Goal: Task Accomplishment & Management: Complete application form

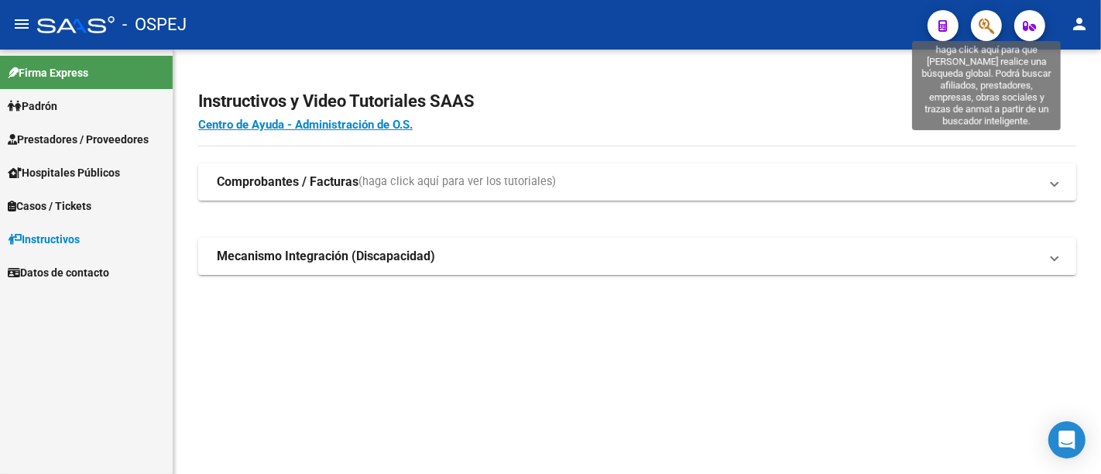
click at [987, 20] on icon "button" at bounding box center [986, 26] width 15 height 18
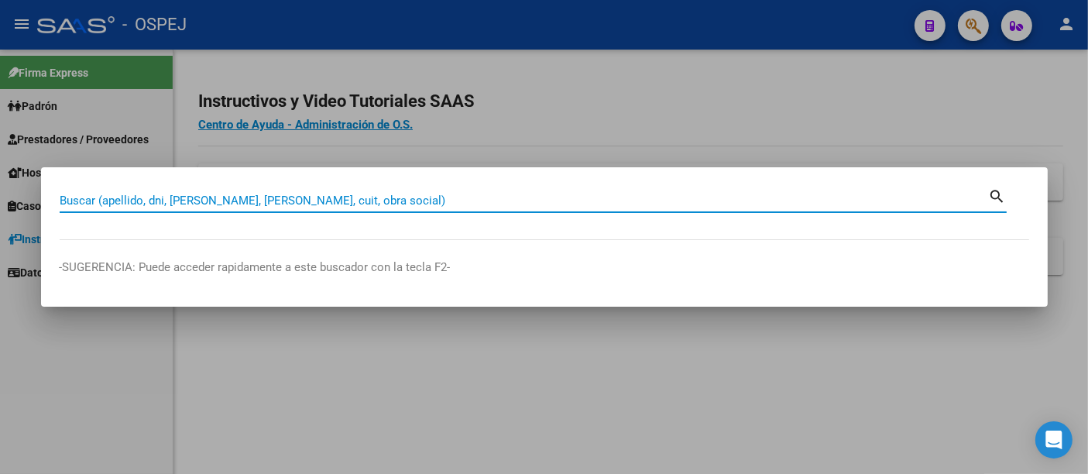
click at [266, 202] on input "Buscar (apellido, dni, [PERSON_NAME], [PERSON_NAME], cuit, obra social)" at bounding box center [524, 201] width 929 height 14
paste input "20203463864"
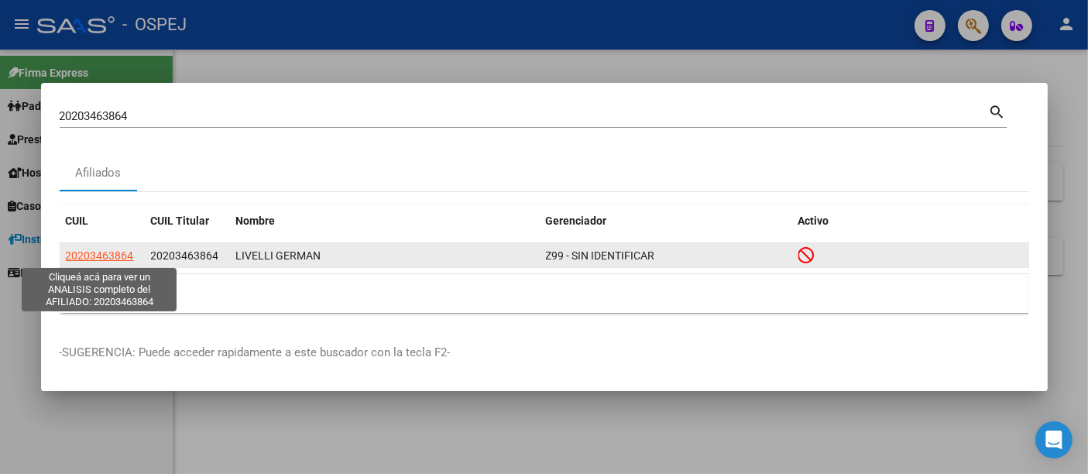
click at [94, 250] on span "20203463864" at bounding box center [100, 255] width 68 height 12
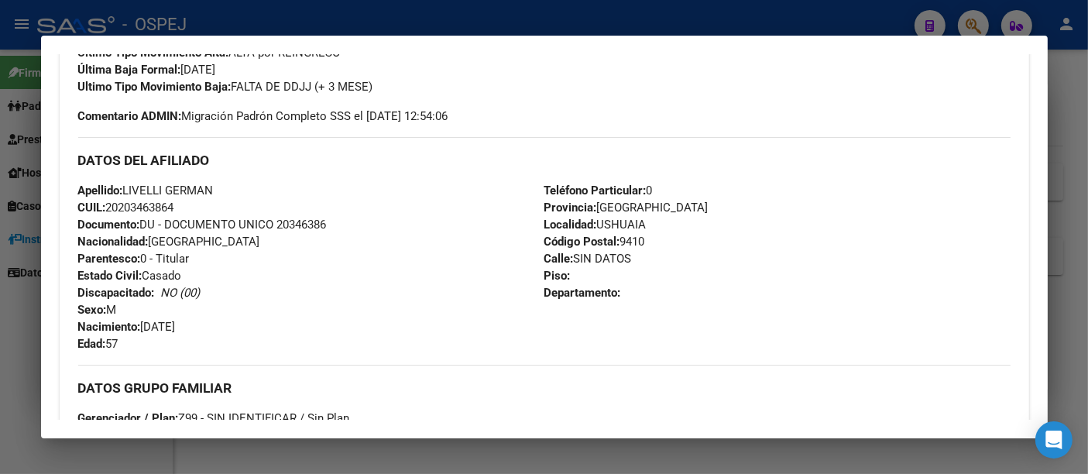
scroll to position [602, 0]
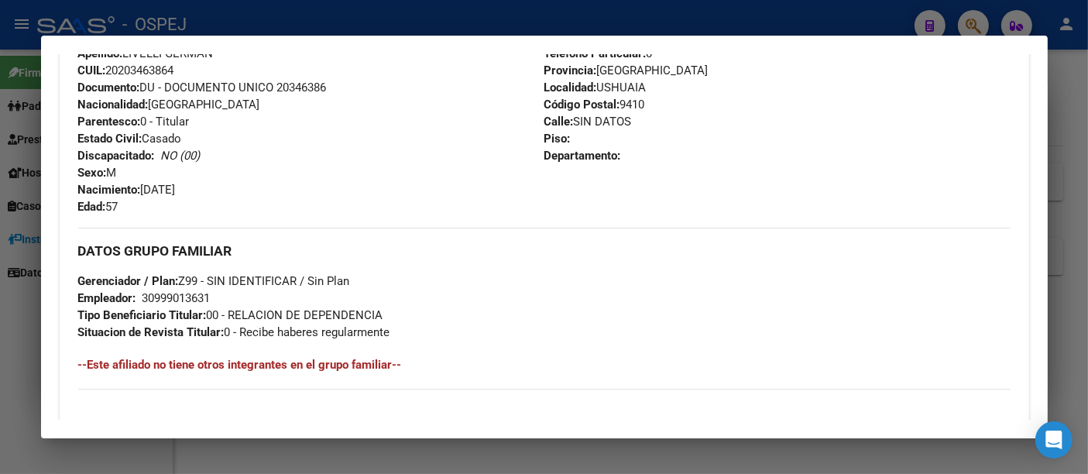
click at [176, 298] on div "30999013631" at bounding box center [176, 298] width 68 height 17
click at [527, 320] on div "DATOS GRUPO FAMILIAR Gerenciador / Plan: Z99 - SIN IDENTIFICAR / Sin Plan Emple…" at bounding box center [544, 284] width 932 height 113
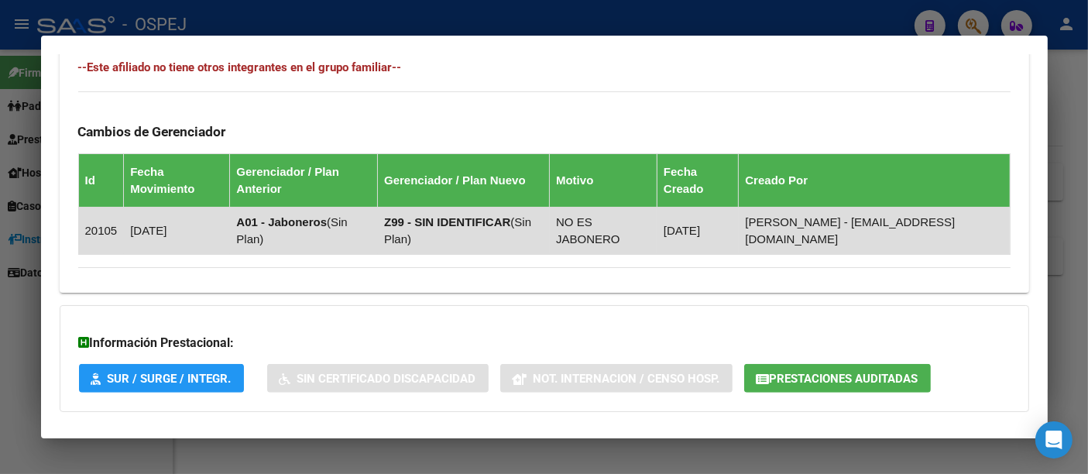
scroll to position [973, 0]
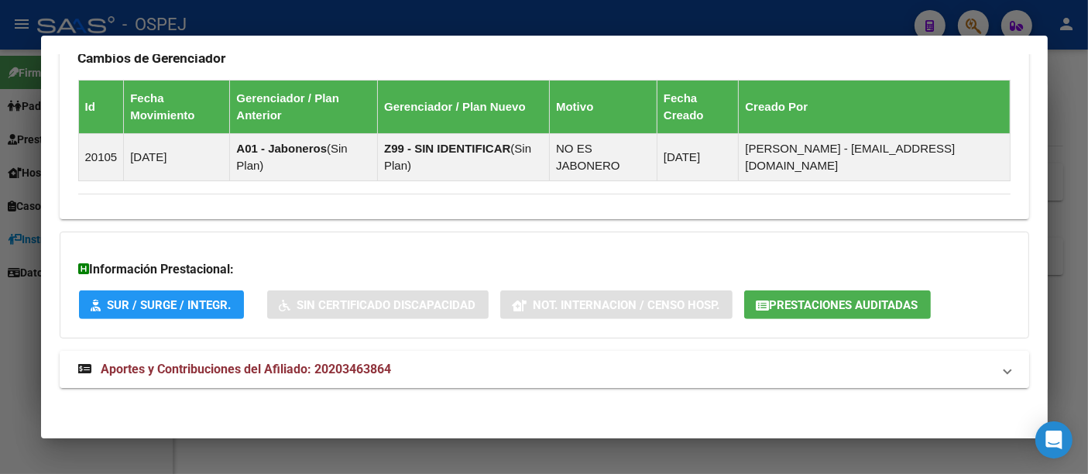
click at [374, 369] on span "Aportes y Contribuciones del Afiliado: 20203463864" at bounding box center [246, 369] width 290 height 15
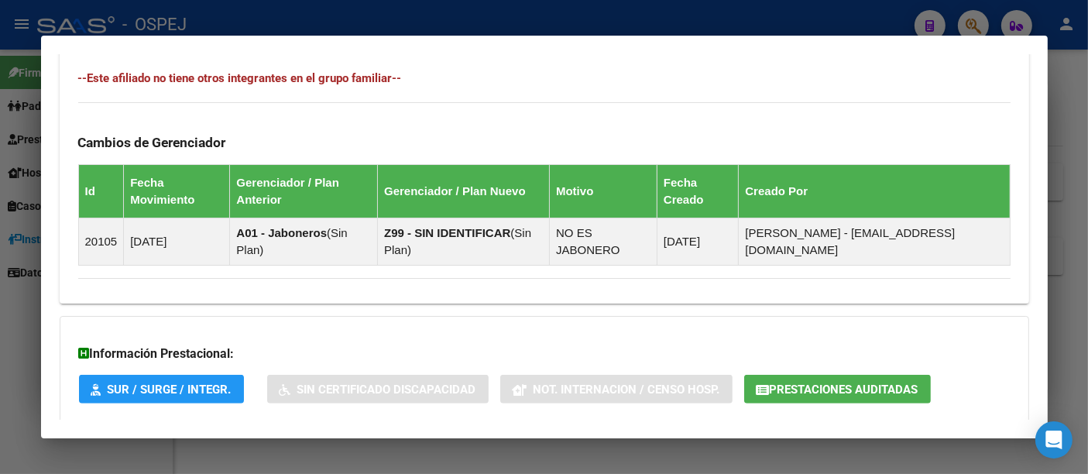
scroll to position [887, 0]
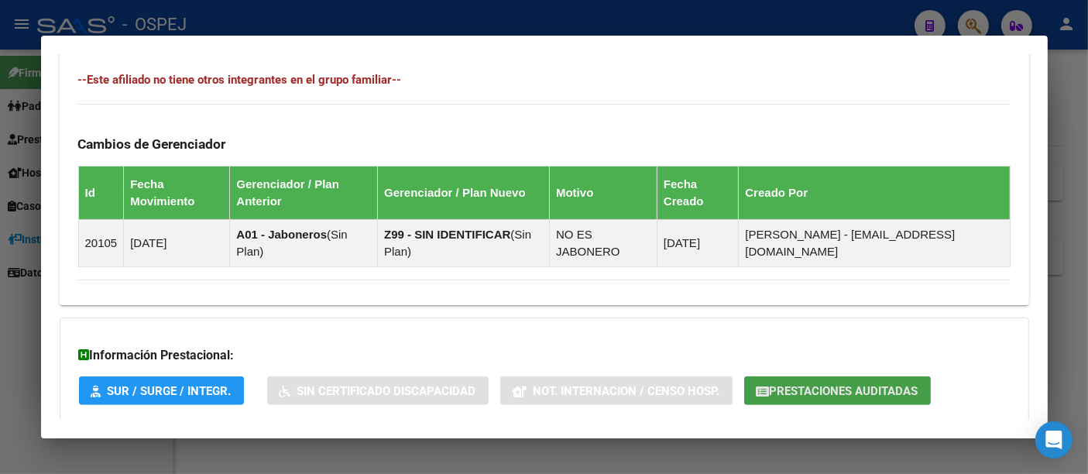
click at [798, 384] on span "Prestaciones Auditadas" at bounding box center [844, 391] width 149 height 14
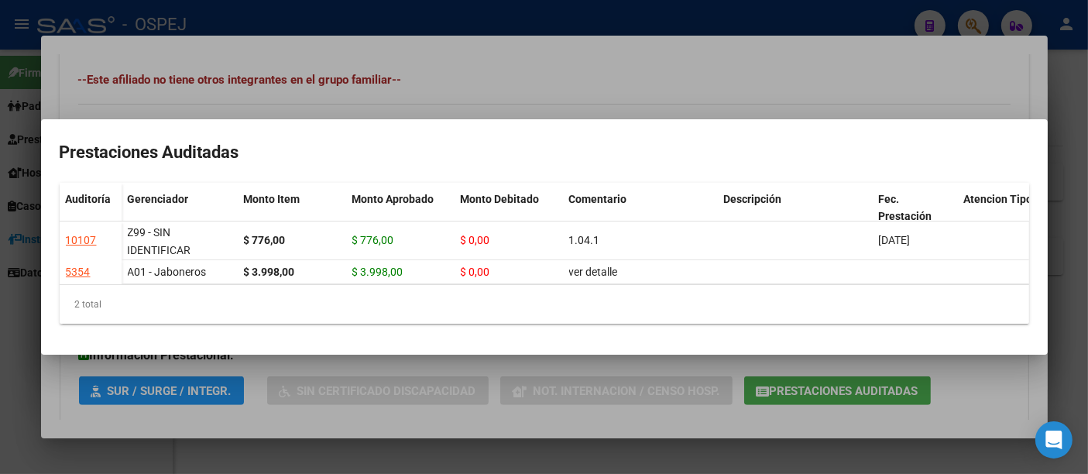
click at [576, 23] on div at bounding box center [544, 237] width 1088 height 474
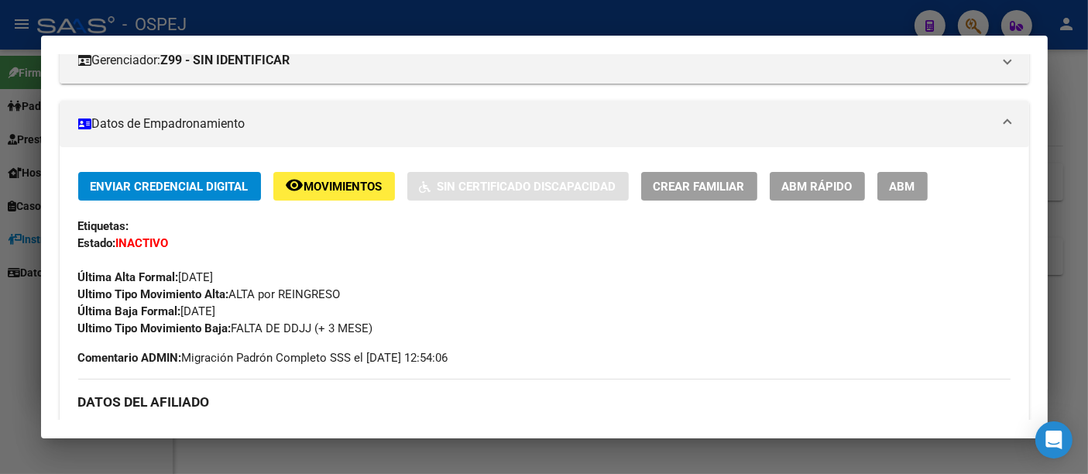
scroll to position [112, 0]
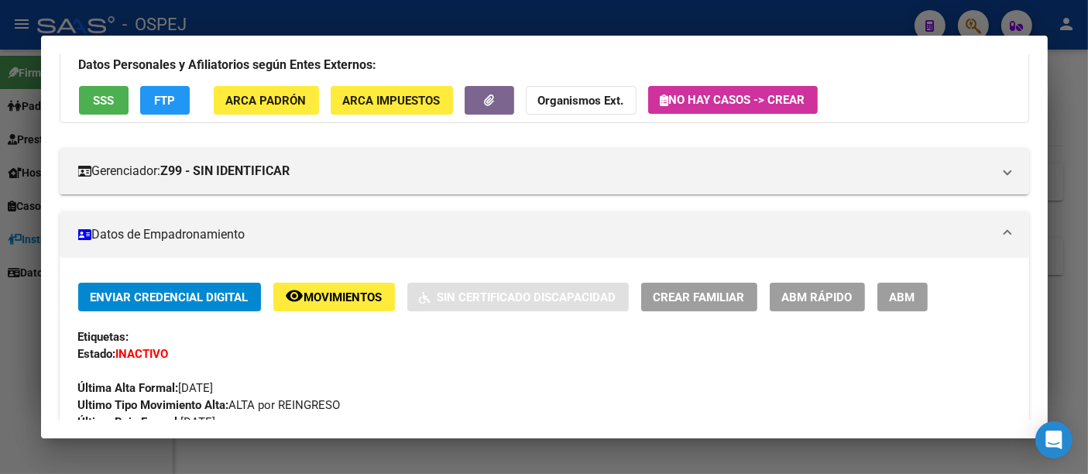
click at [100, 98] on span "SSS" at bounding box center [103, 101] width 21 height 14
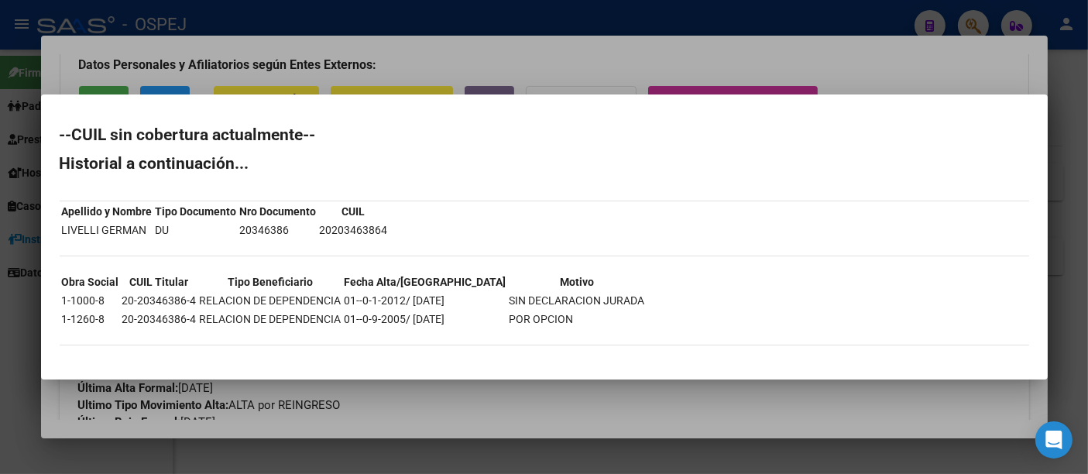
drag, startPoint x: 119, startPoint y: 300, endPoint x: 192, endPoint y: 302, distance: 72.8
click at [192, 302] on td "20-20346386-4" at bounding box center [160, 300] width 76 height 17
copy td "20-20346386-4"
click at [599, 70] on div at bounding box center [544, 237] width 1088 height 474
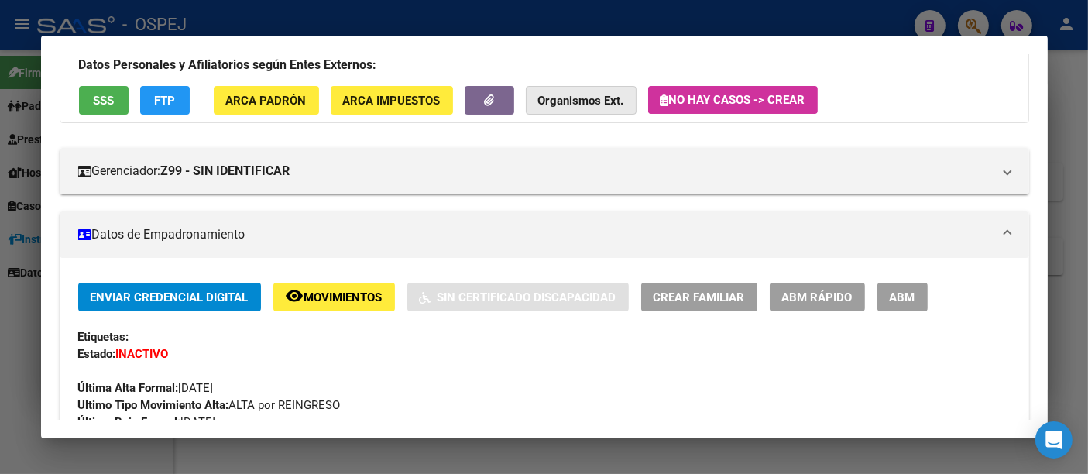
click at [589, 98] on strong "Organismos Ext." at bounding box center [581, 101] width 86 height 14
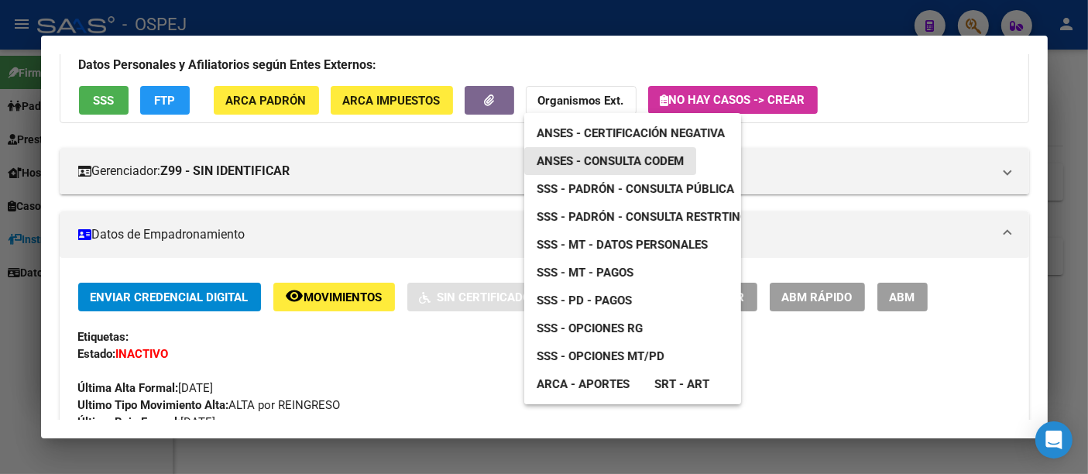
click at [647, 158] on span "ANSES - Consulta CODEM" at bounding box center [610, 161] width 147 height 14
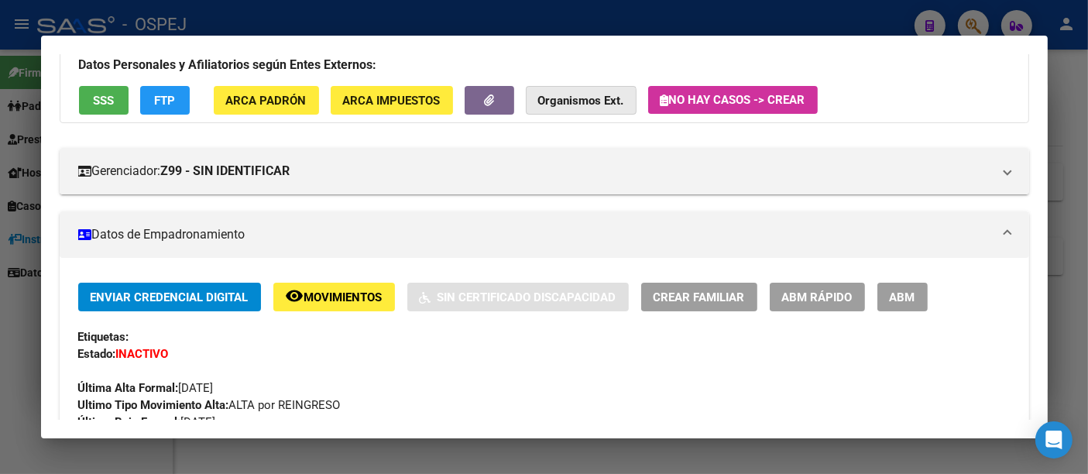
click at [552, 101] on strong "Organismos Ext." at bounding box center [581, 101] width 86 height 14
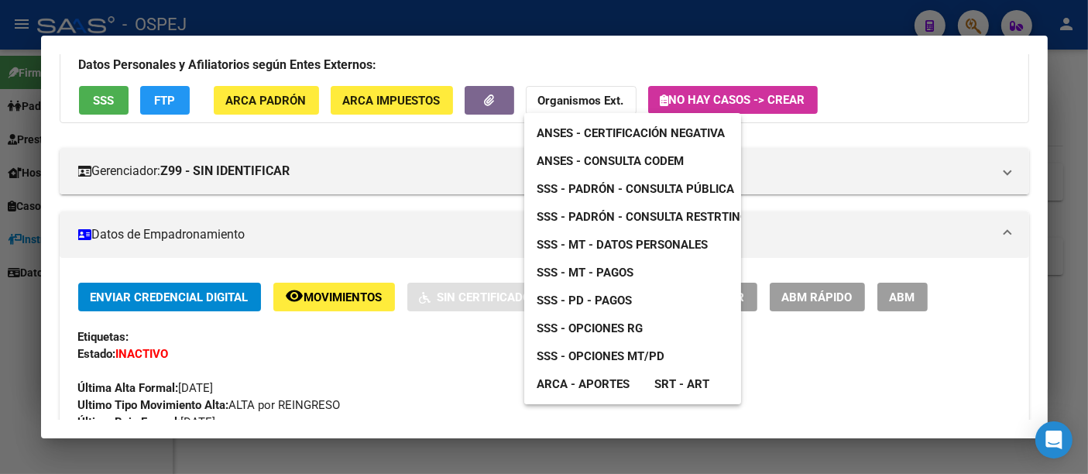
click at [627, 131] on span "ANSES - Certificación Negativa" at bounding box center [631, 133] width 188 height 14
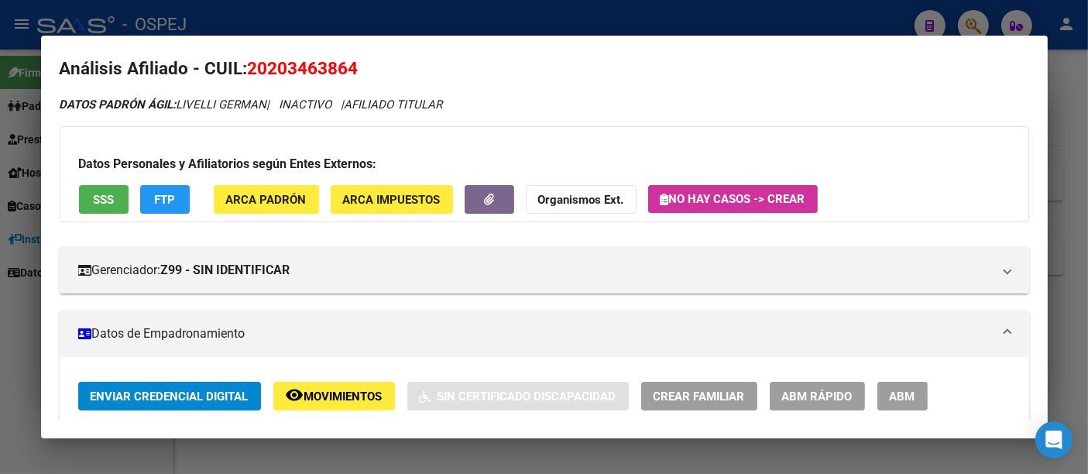
scroll to position [0, 0]
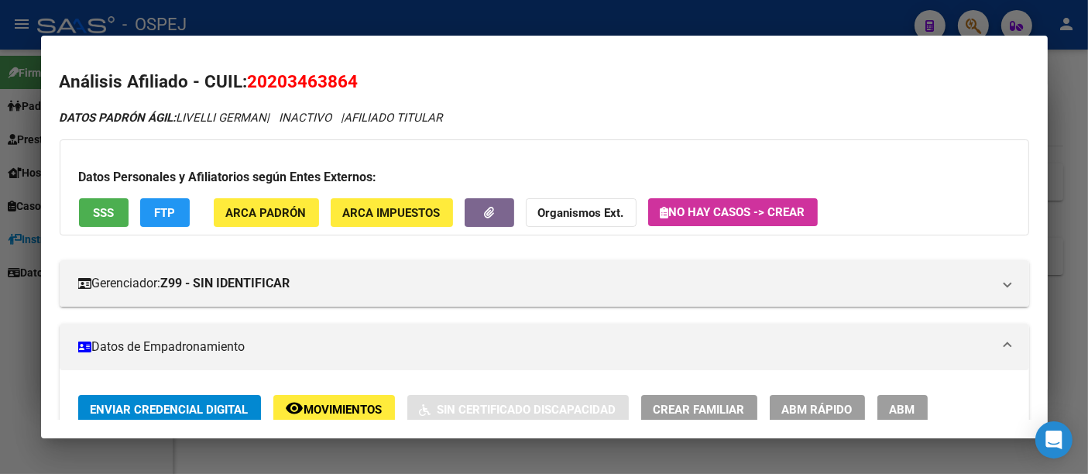
click at [499, 21] on div at bounding box center [544, 237] width 1088 height 474
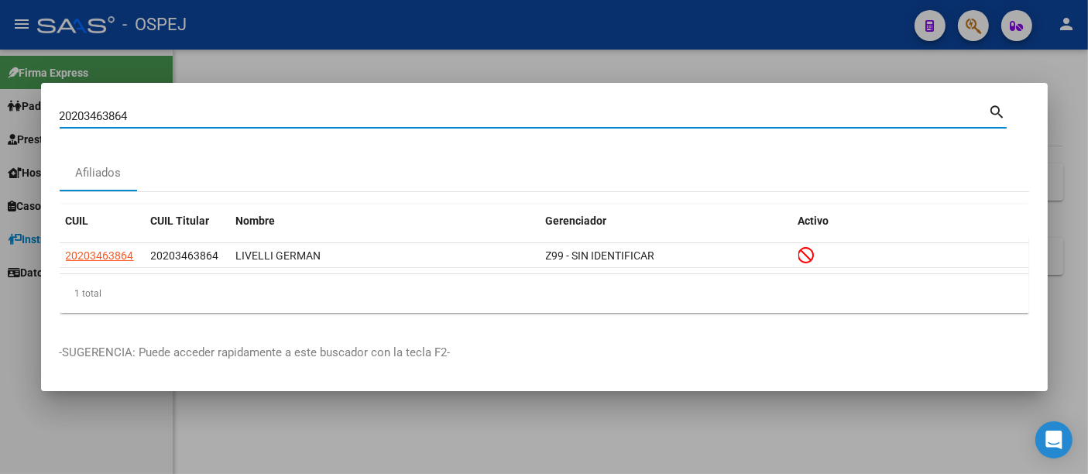
click at [177, 113] on input "20203463864" at bounding box center [524, 116] width 929 height 14
type input "2"
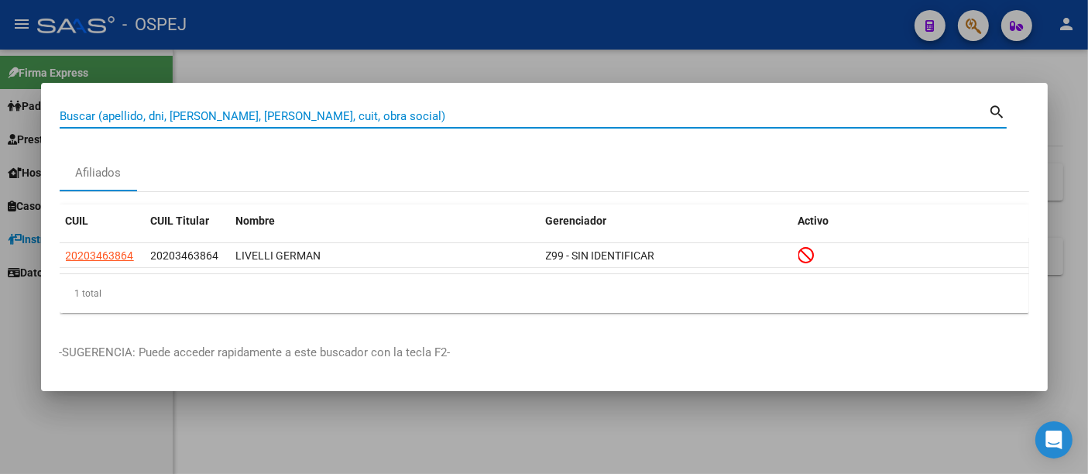
paste input "32262642"
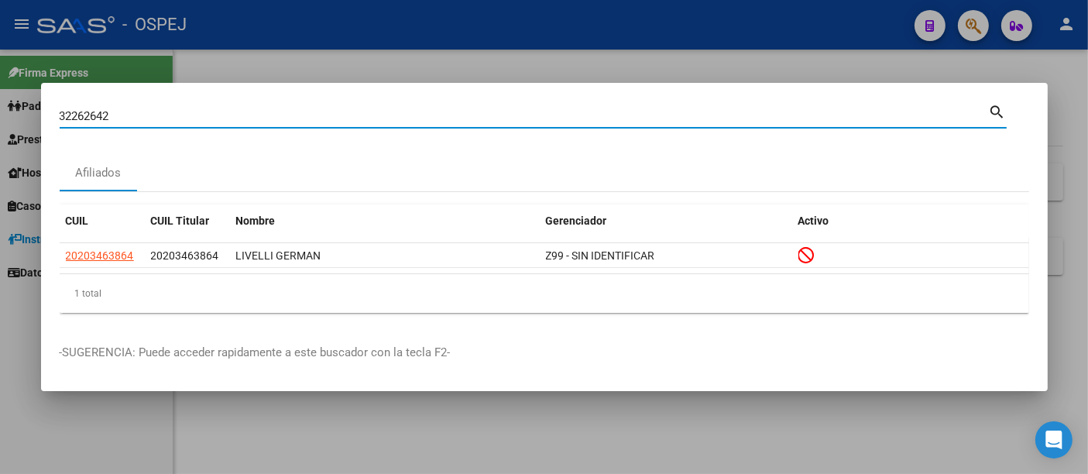
type input "32262642"
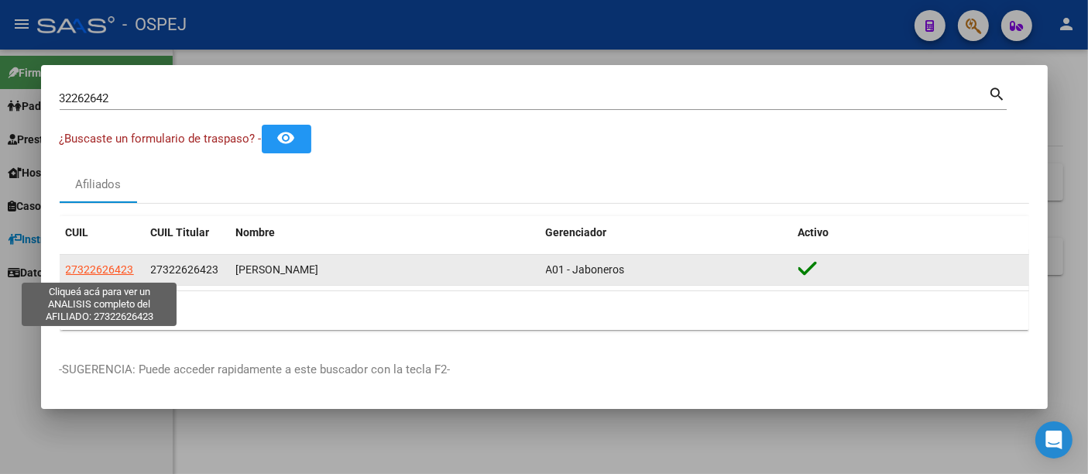
click at [104, 269] on span "27322626423" at bounding box center [100, 269] width 68 height 12
type textarea "27322626423"
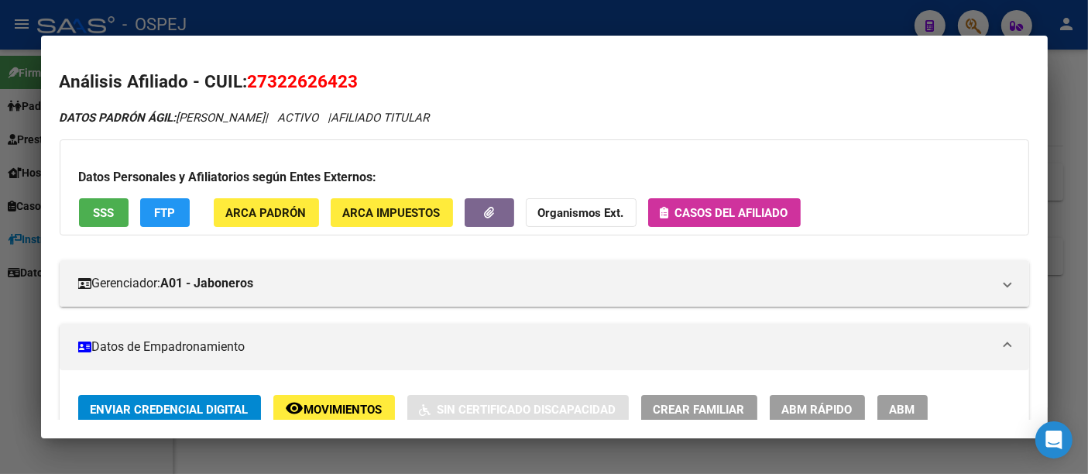
click at [702, 205] on span "Casos del afiliado" at bounding box center [725, 212] width 128 height 14
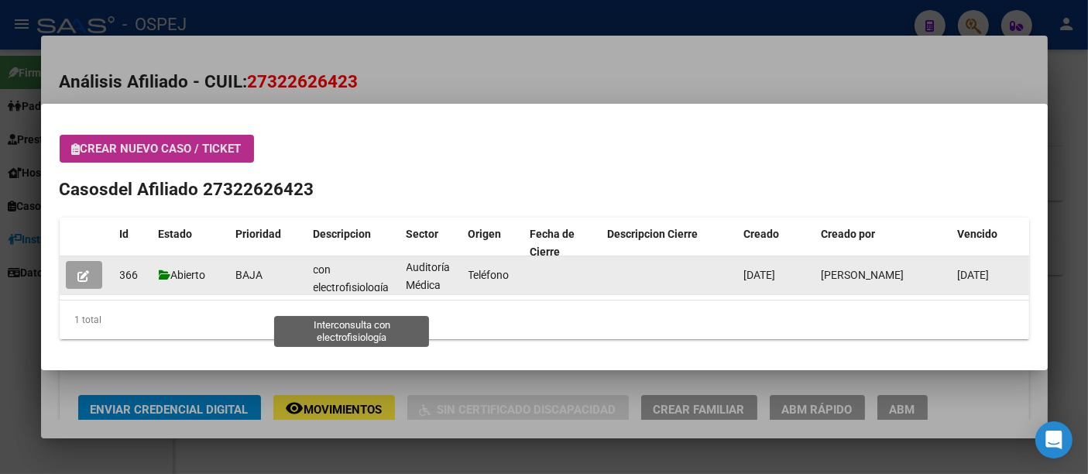
scroll to position [19, 0]
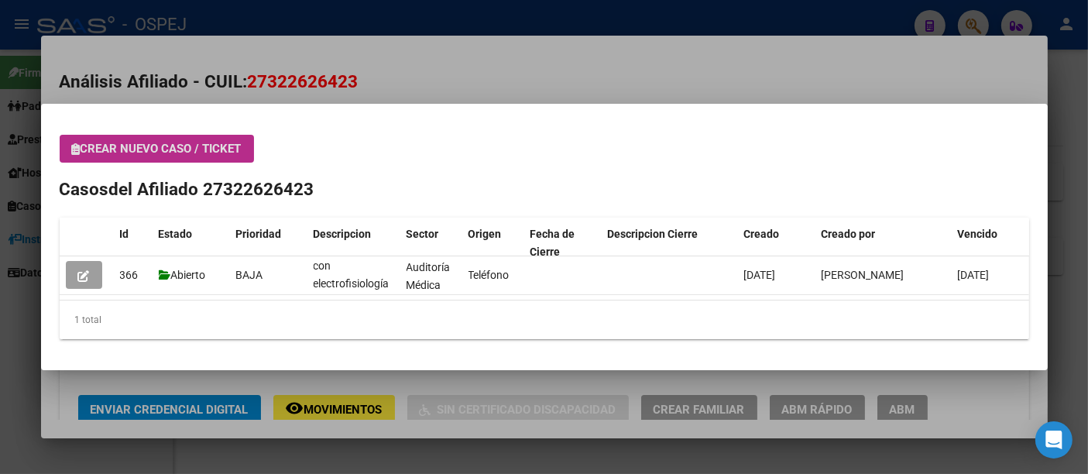
click at [447, 81] on div at bounding box center [544, 237] width 1088 height 474
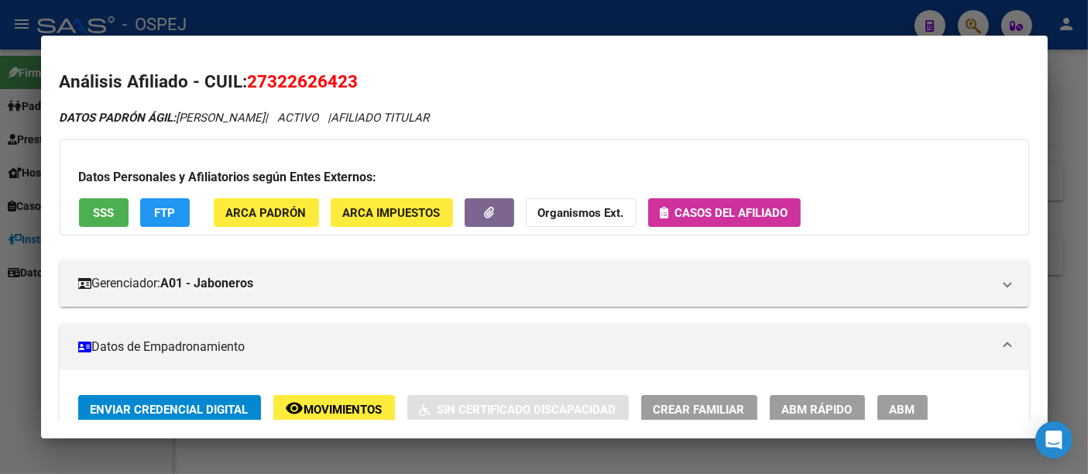
click at [455, 16] on div at bounding box center [544, 237] width 1088 height 474
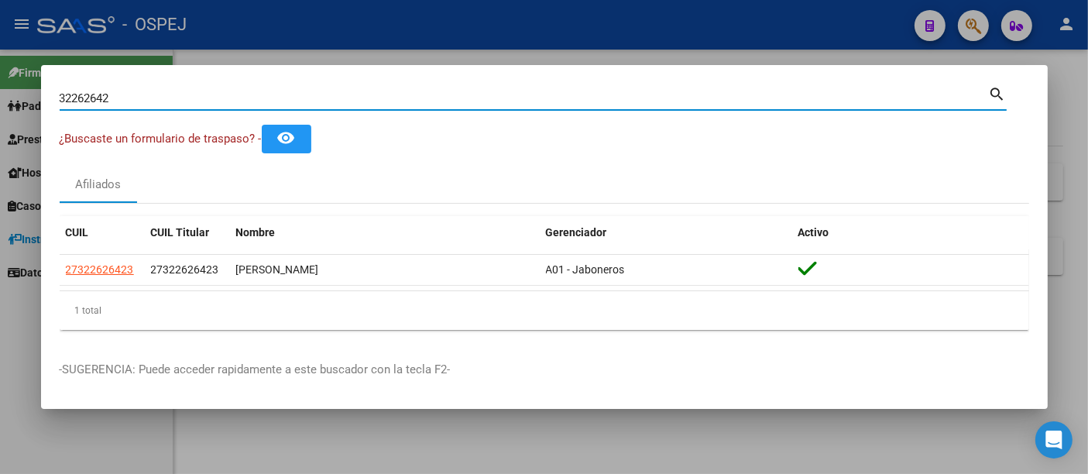
click at [338, 105] on input "32262642" at bounding box center [524, 98] width 929 height 14
type input "3"
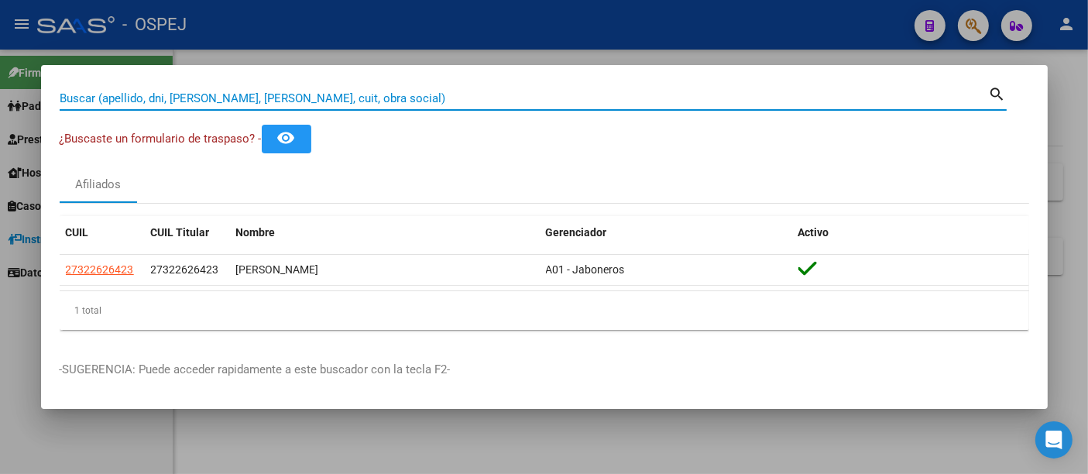
paste input "43.803.963"
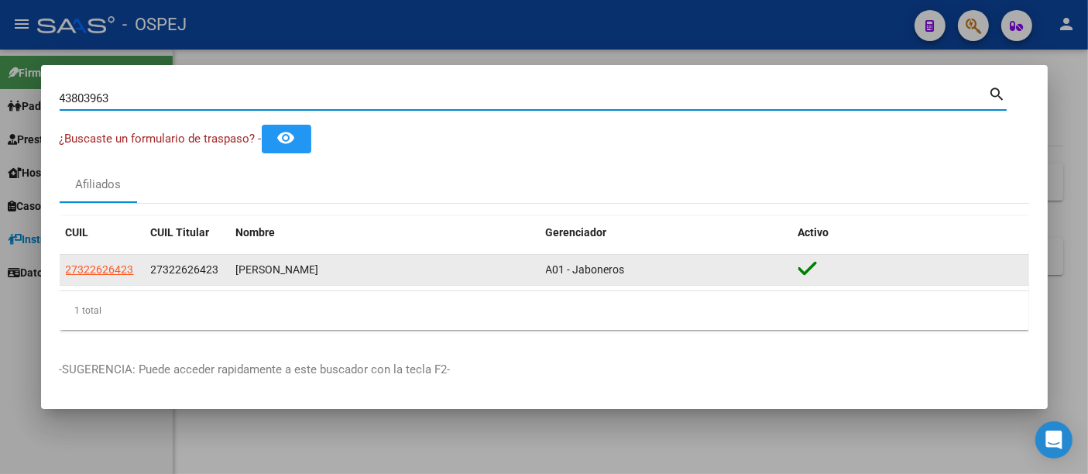
type input "43803963"
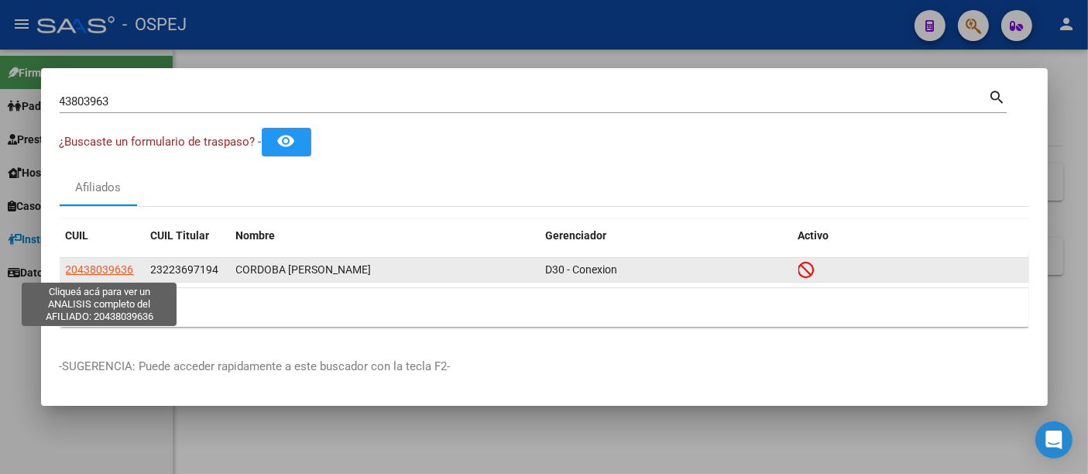
click at [106, 269] on span "20438039636" at bounding box center [100, 269] width 68 height 12
type textarea "20438039636"
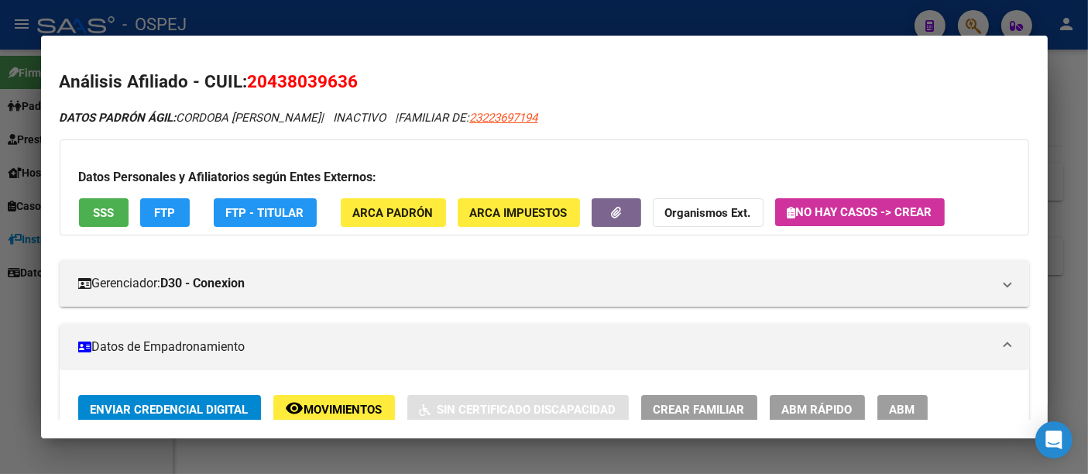
click at [432, 25] on div at bounding box center [544, 237] width 1088 height 474
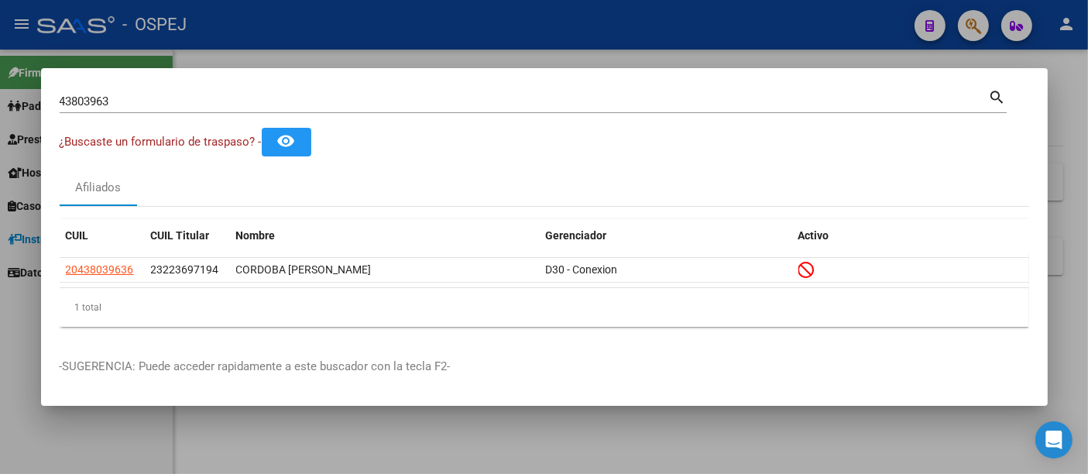
click at [370, 106] on input "43803963" at bounding box center [524, 101] width 929 height 14
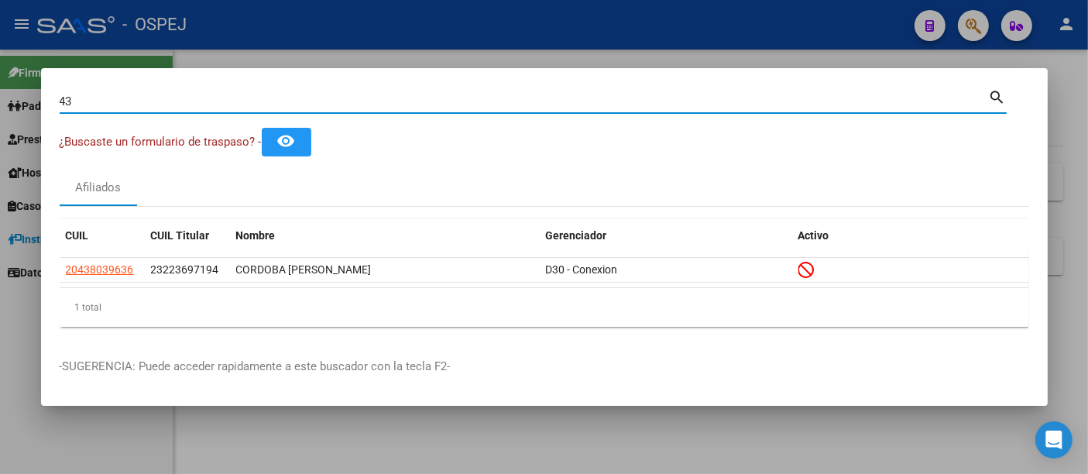
type input "4"
type input "32262642"
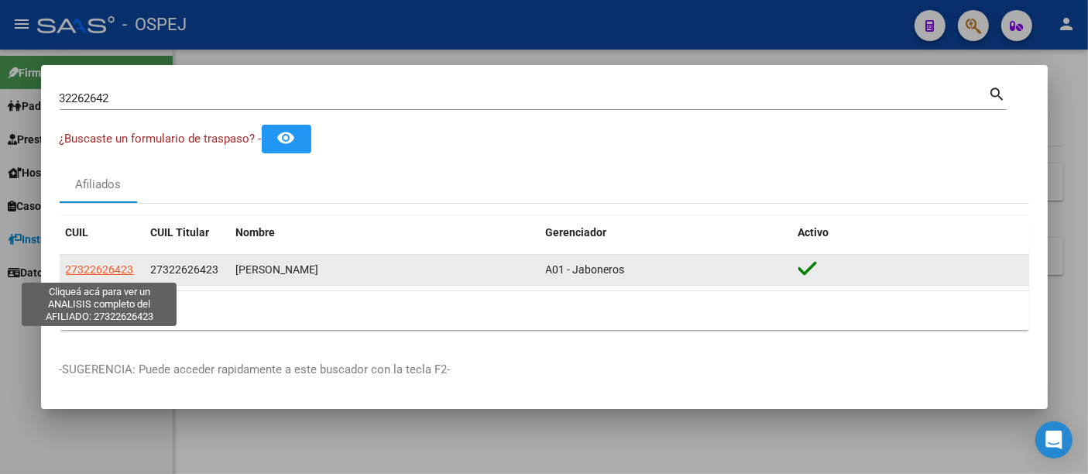
click at [103, 268] on span "27322626423" at bounding box center [100, 269] width 68 height 12
type textarea "27322626423"
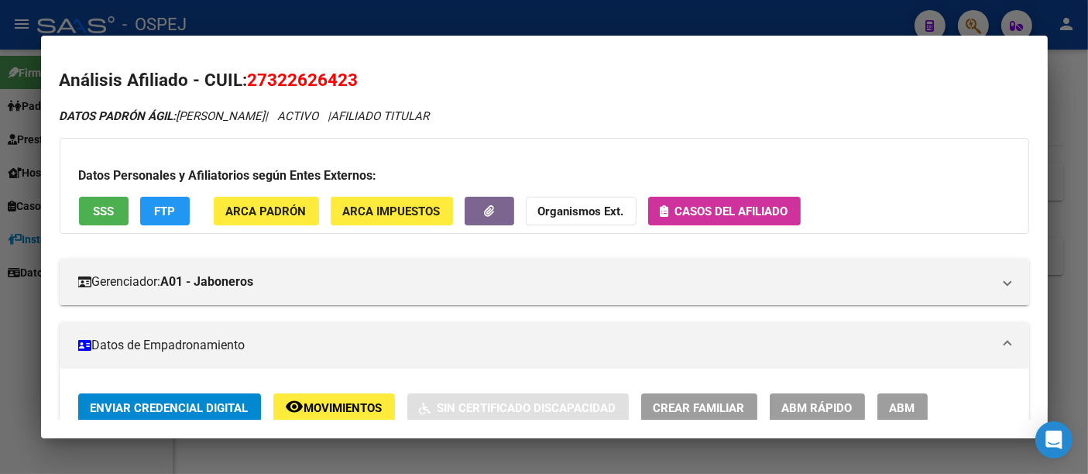
scroll to position [0, 0]
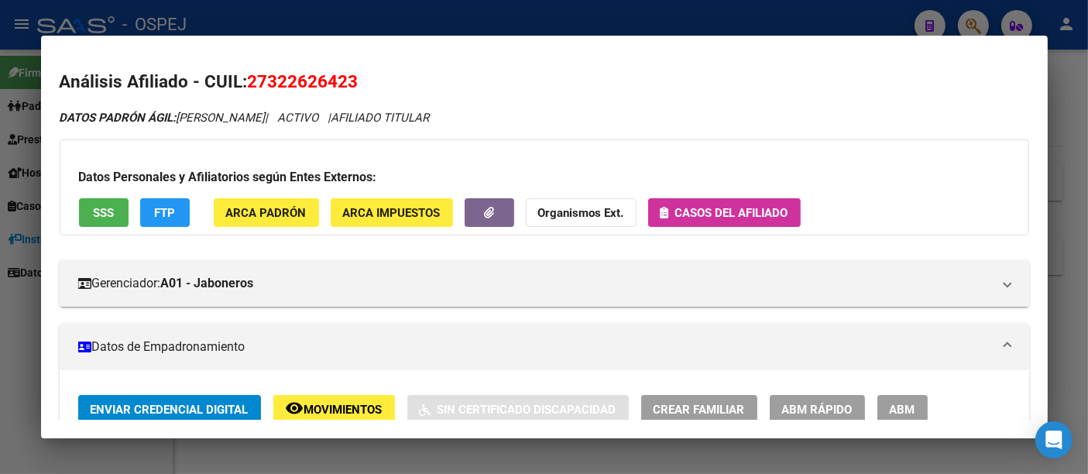
click at [579, 208] on strong "Organismos Ext." at bounding box center [581, 213] width 86 height 14
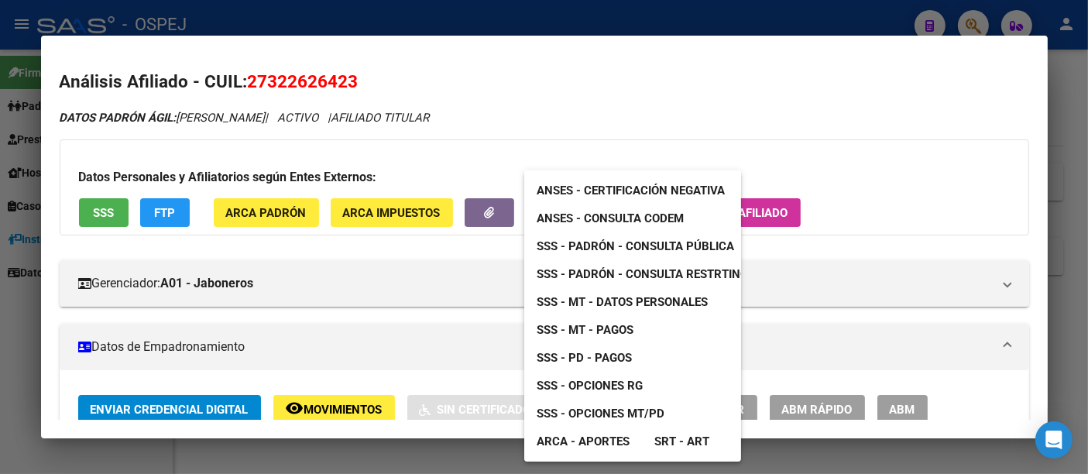
click at [679, 88] on div at bounding box center [544, 237] width 1088 height 474
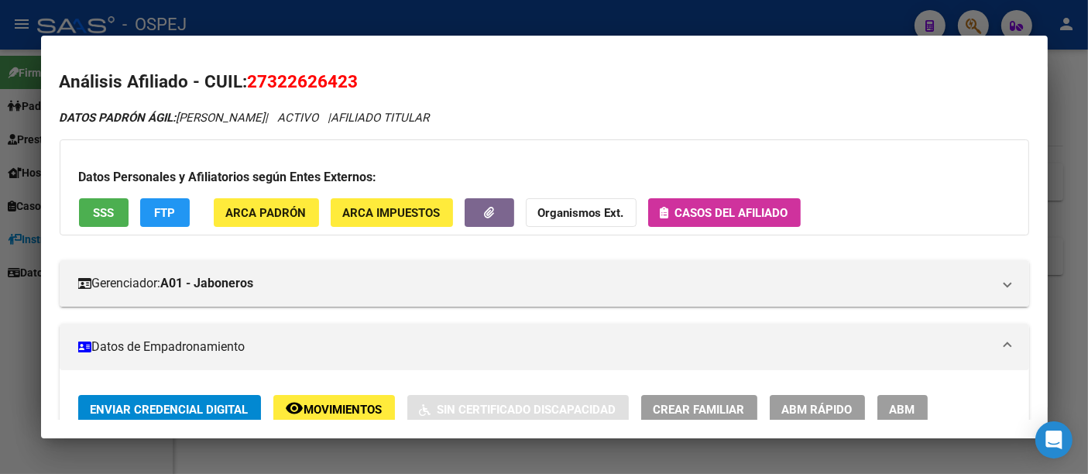
click at [707, 207] on span "Casos del afiliado" at bounding box center [731, 213] width 113 height 14
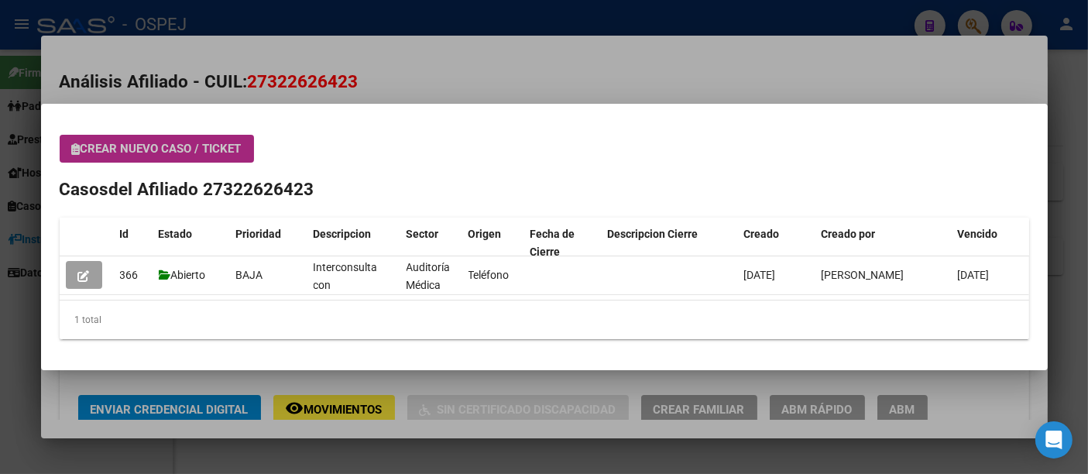
click at [212, 148] on span "Crear nuevo caso / ticket" at bounding box center [157, 149] width 170 height 14
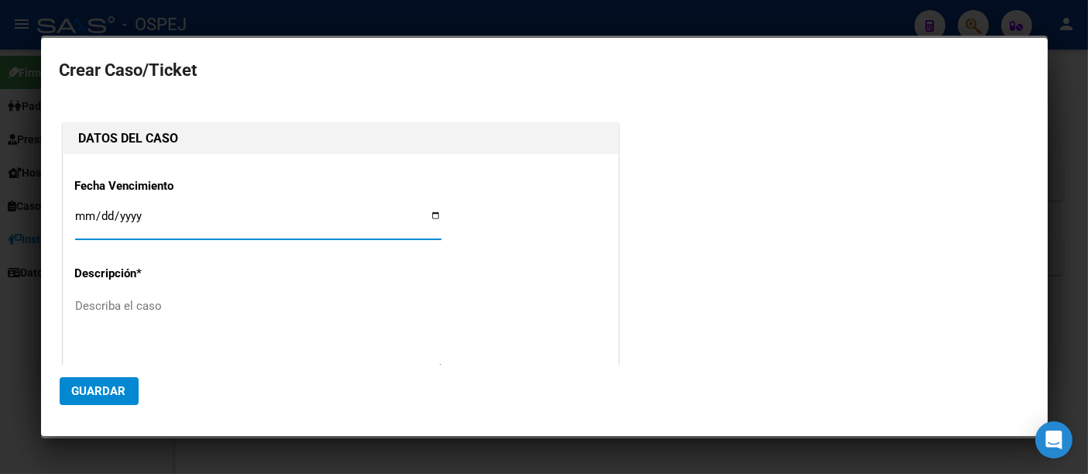
type input "27-32262642-3"
type input "[PERSON_NAME]"
type input "[DATE]"
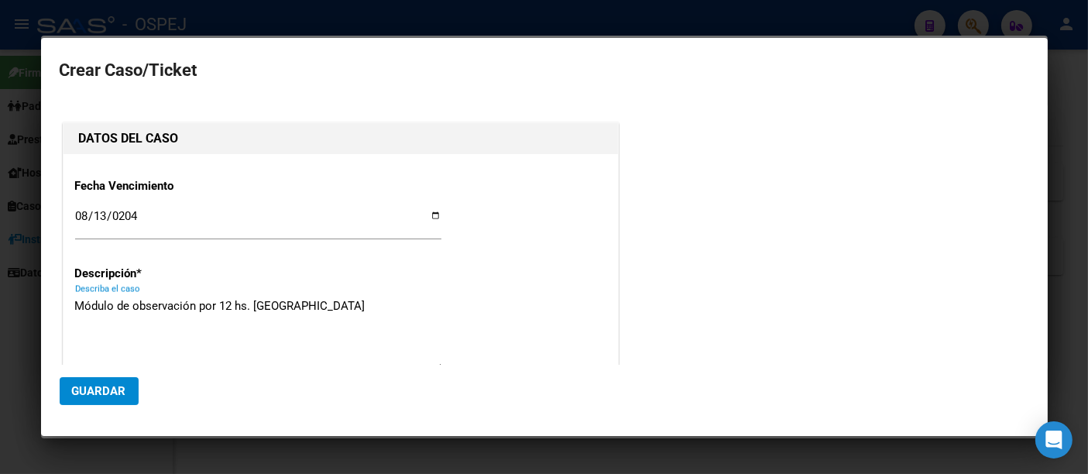
type textarea "Módulo de observación por 12 hs. [GEOGRAPHIC_DATA]"
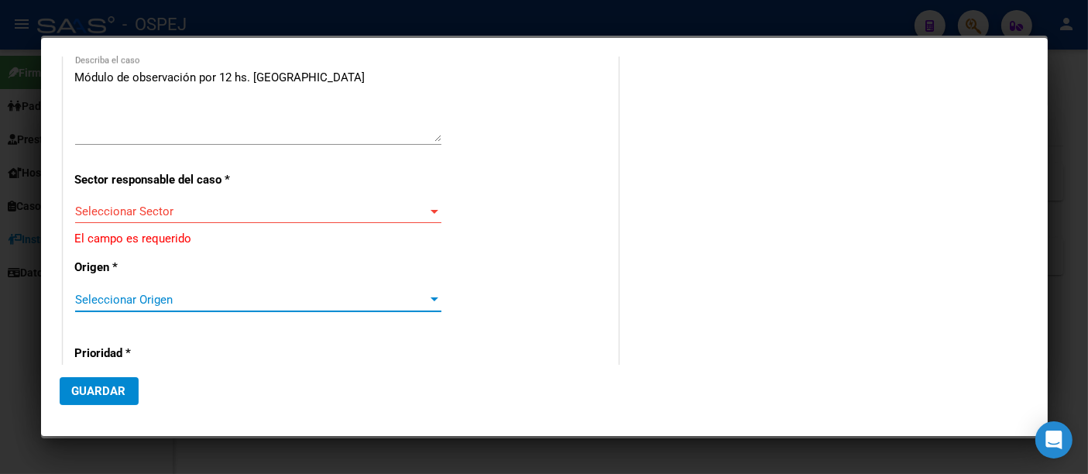
click at [156, 288] on div "Seleccionar Origen Seleccionar Origen" at bounding box center [258, 299] width 366 height 23
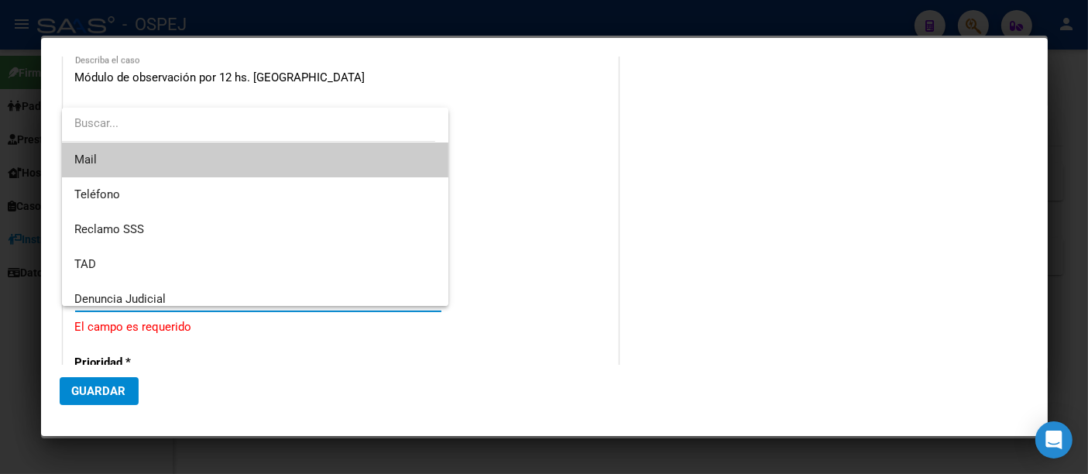
click at [91, 151] on span "Mail" at bounding box center [255, 159] width 362 height 35
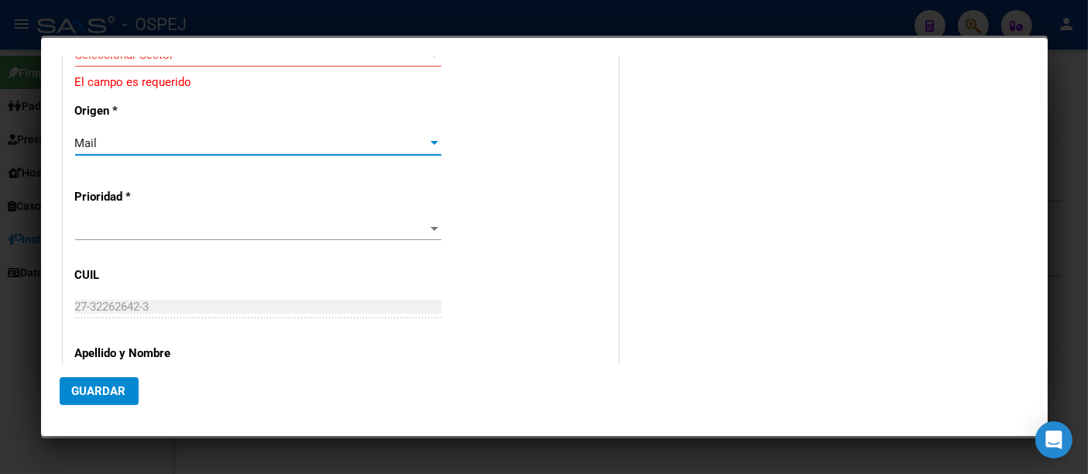
scroll to position [400, 0]
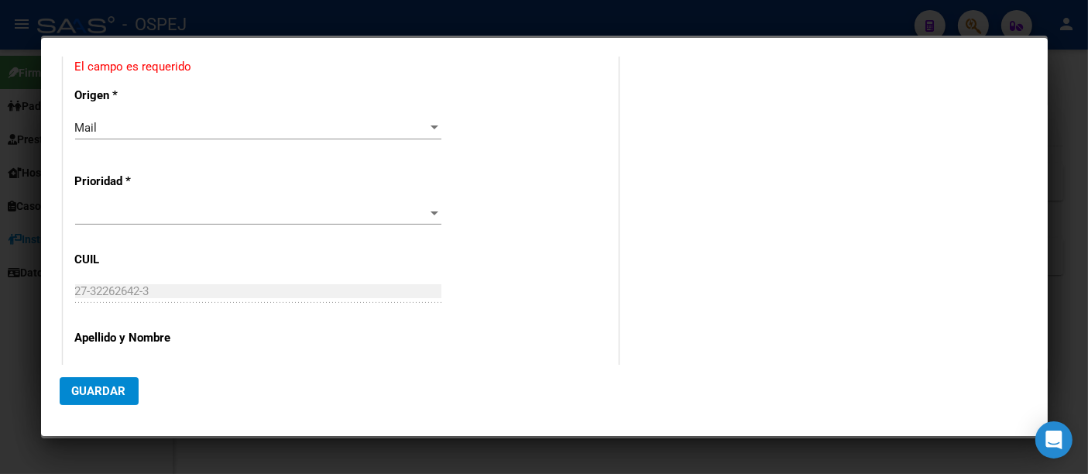
click at [84, 201] on div at bounding box center [258, 212] width 366 height 23
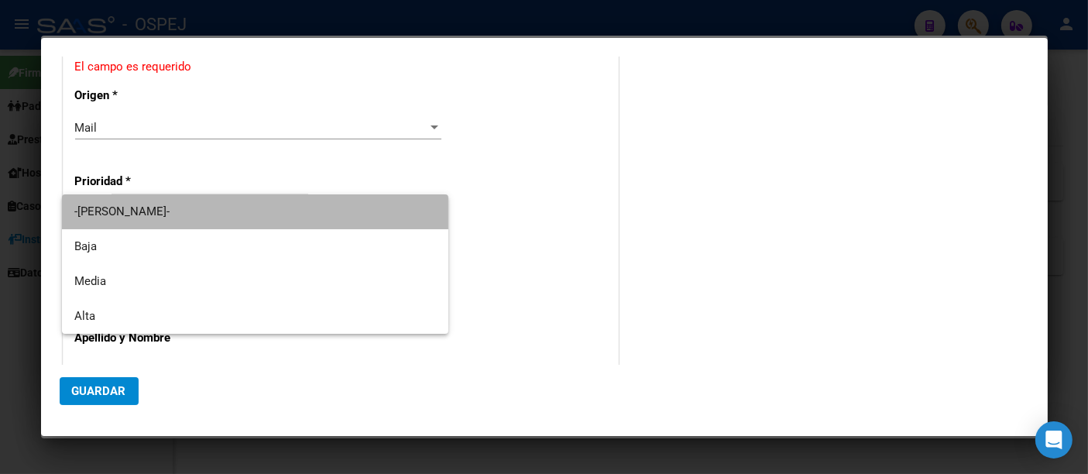
click at [84, 203] on span "-[PERSON_NAME]-" at bounding box center [255, 211] width 362 height 35
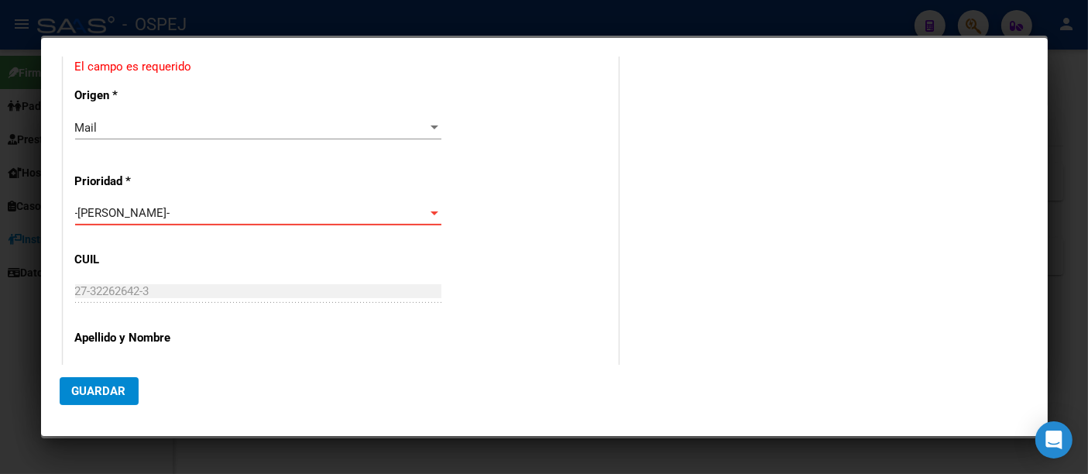
click at [101, 215] on span "-[PERSON_NAME]-" at bounding box center [122, 213] width 95 height 14
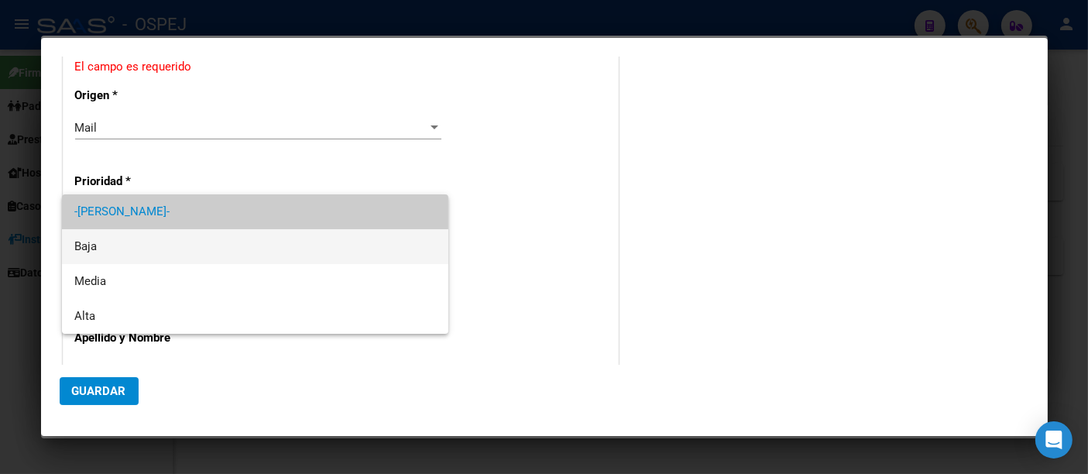
click at [81, 244] on span "Baja" at bounding box center [255, 246] width 362 height 35
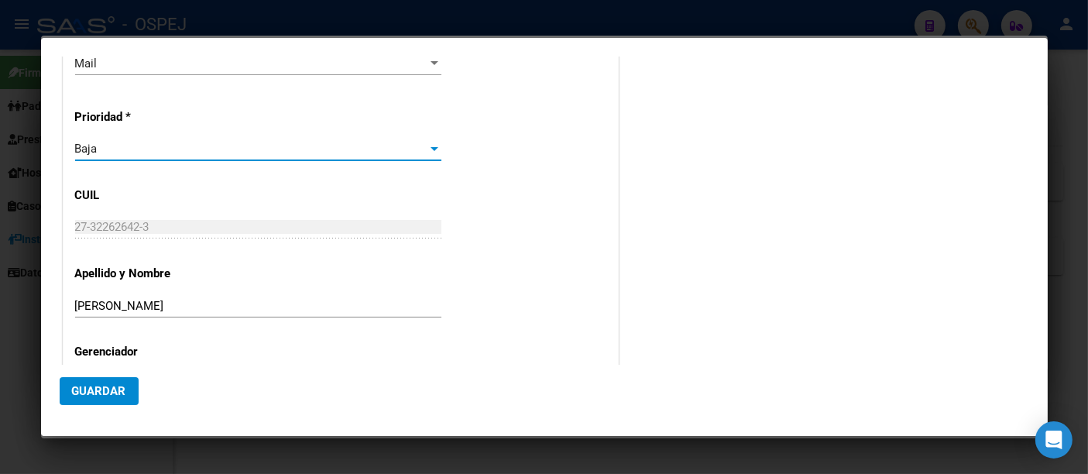
scroll to position [524, 0]
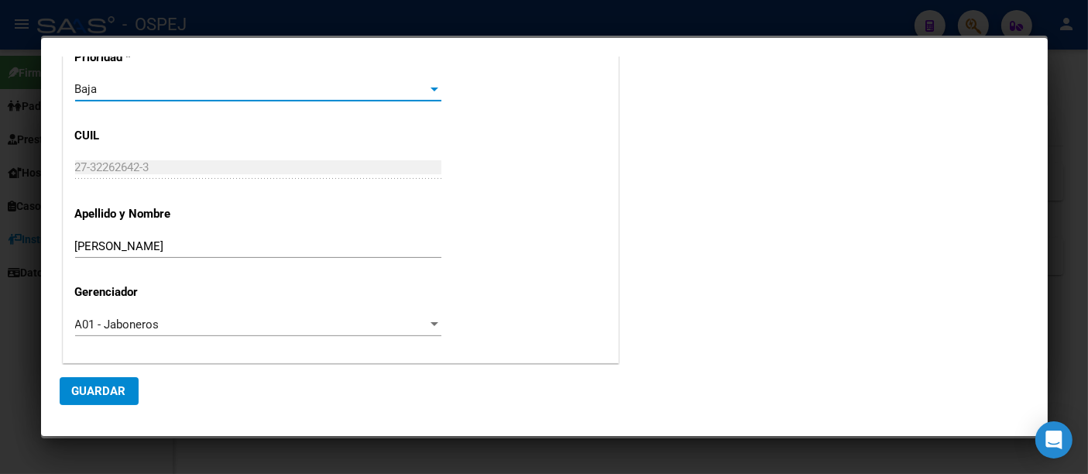
click at [98, 394] on span "Guardar" at bounding box center [99, 391] width 54 height 14
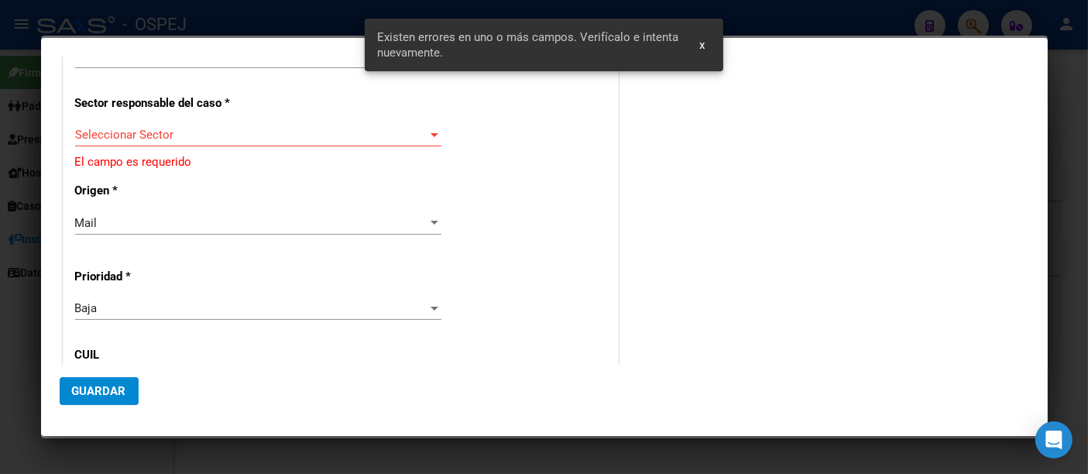
scroll to position [266, 0]
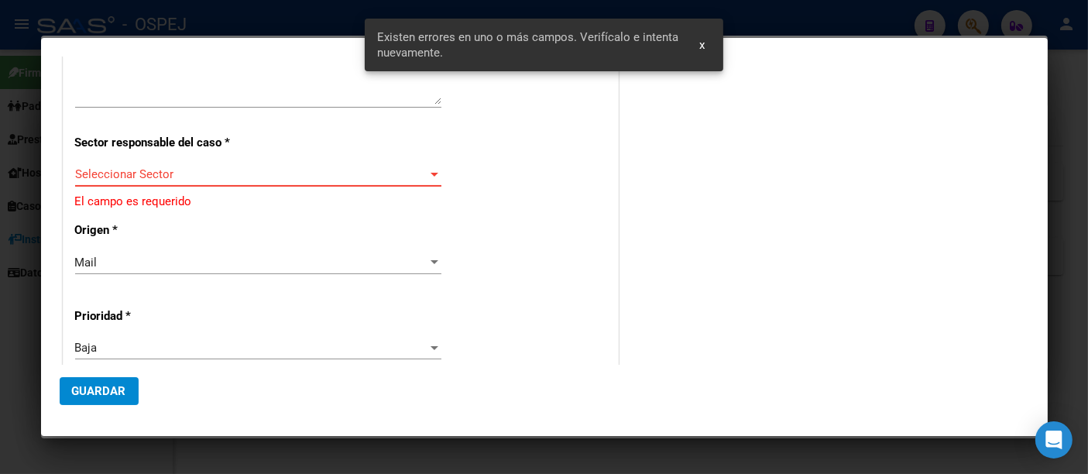
click at [118, 167] on span "Seleccionar Sector" at bounding box center [251, 174] width 352 height 14
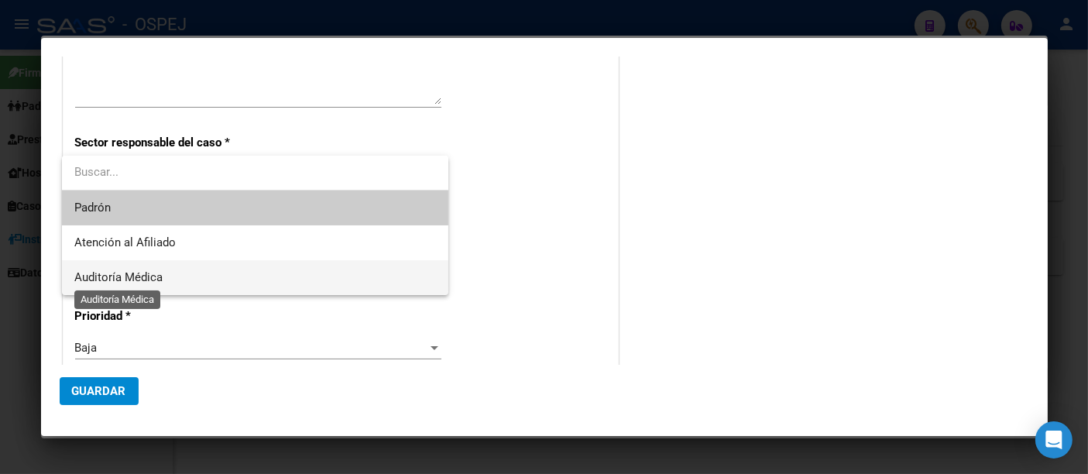
click at [106, 280] on span "Auditoría Médica" at bounding box center [118, 277] width 88 height 14
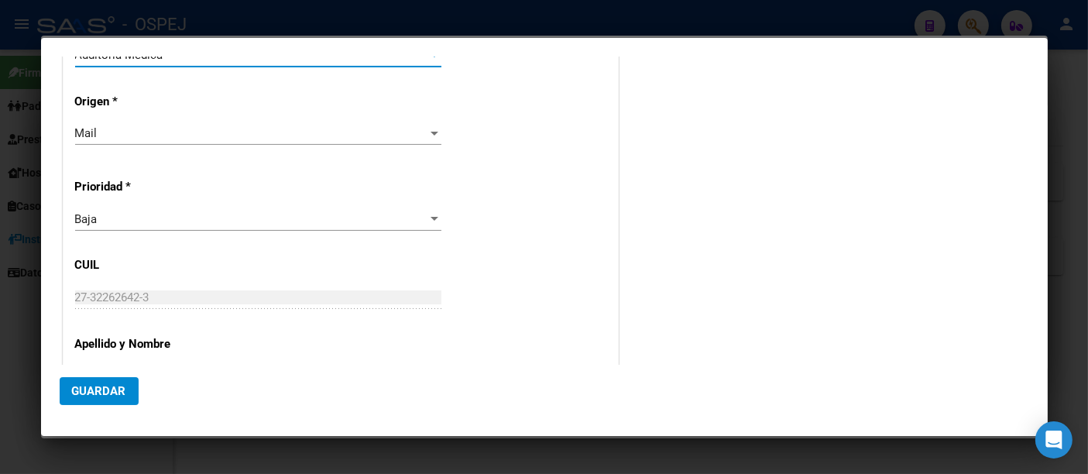
scroll to position [514, 0]
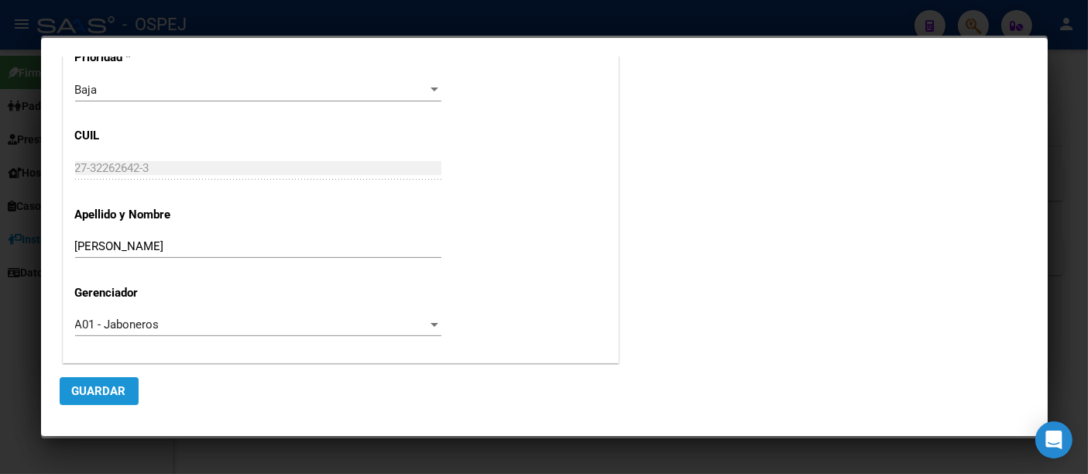
click at [111, 390] on span "Guardar" at bounding box center [99, 391] width 54 height 14
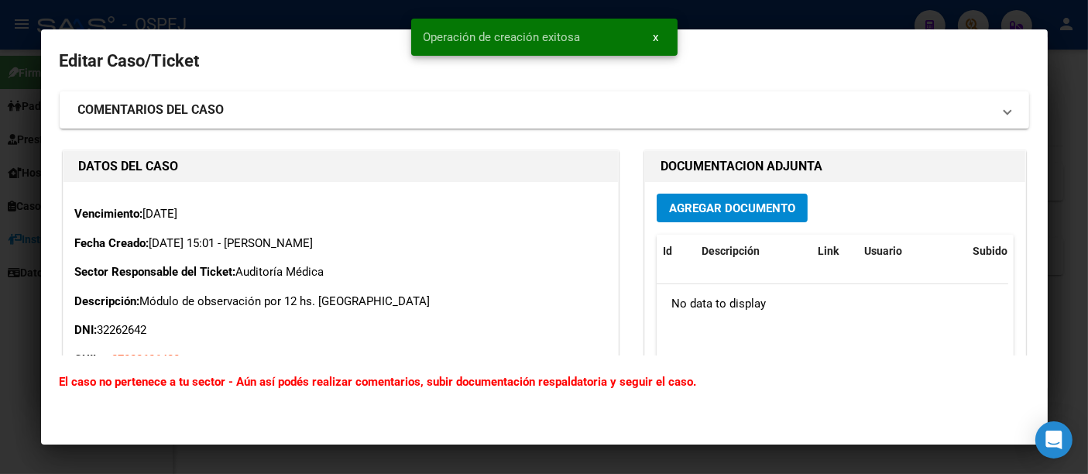
click at [697, 215] on span "Agregar Documento" at bounding box center [732, 208] width 126 height 14
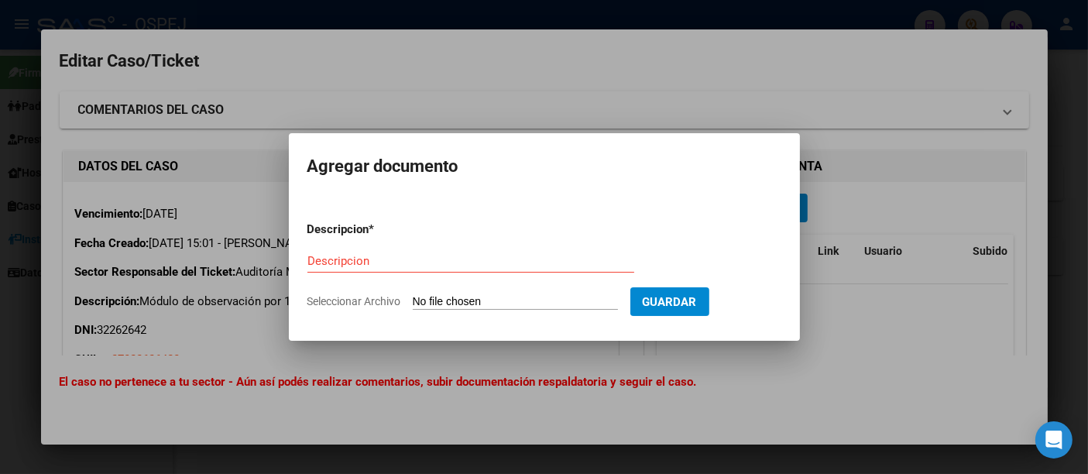
click at [427, 302] on input "Seleccionar Archivo" at bounding box center [515, 302] width 205 height 15
type input "C:\fakepath\[MEDICAL_DATA].pdf"
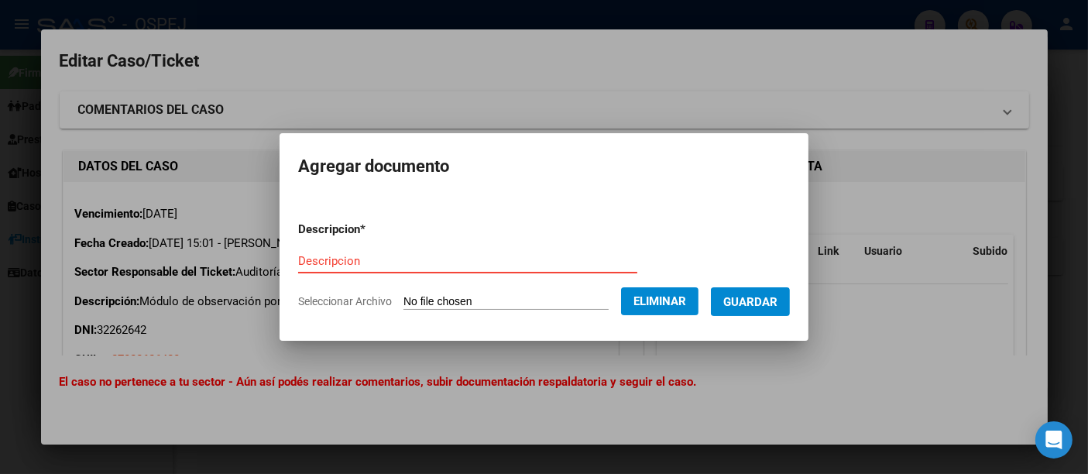
click at [314, 256] on input "Descripcion" at bounding box center [467, 261] width 339 height 14
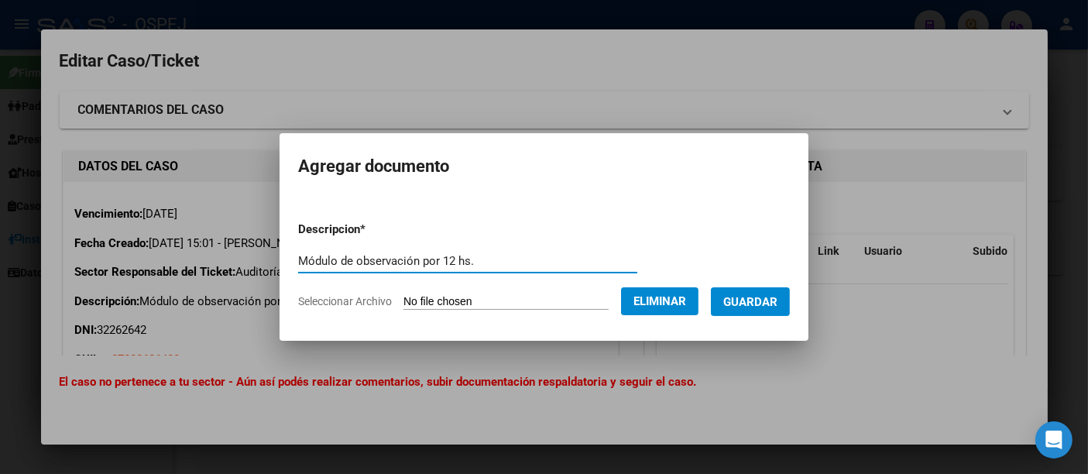
type input "Módulo de observación por 12 hs."
click at [766, 297] on span "Guardar" at bounding box center [750, 302] width 54 height 14
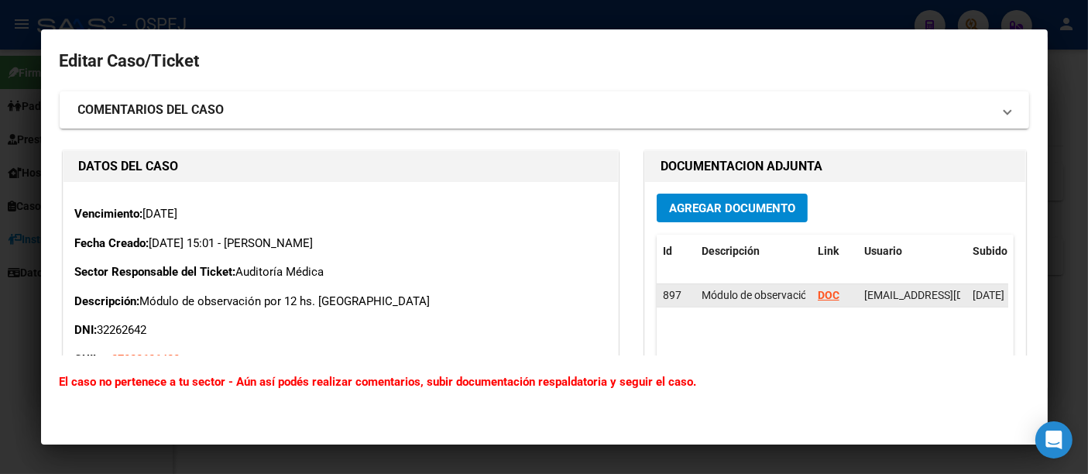
click at [822, 295] on strong "DOC" at bounding box center [829, 295] width 22 height 12
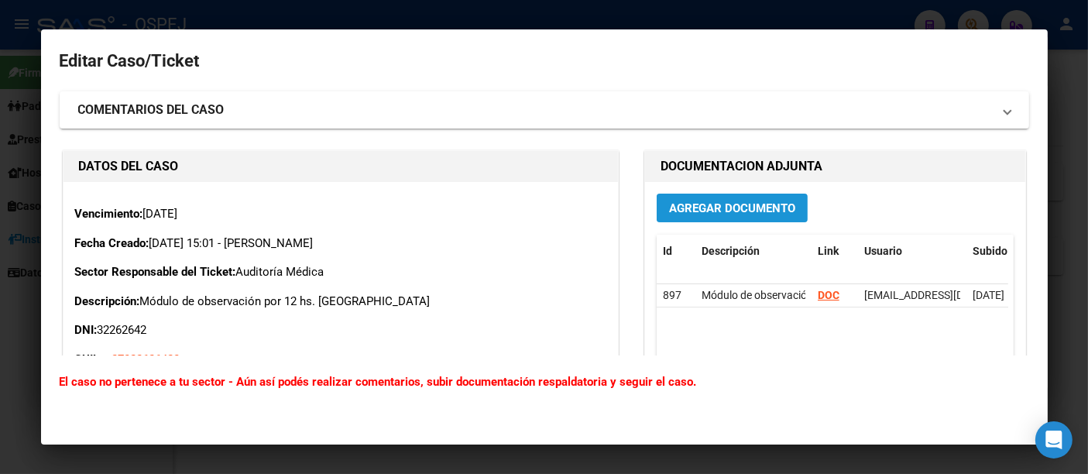
click at [692, 208] on span "Agregar Documento" at bounding box center [732, 208] width 126 height 14
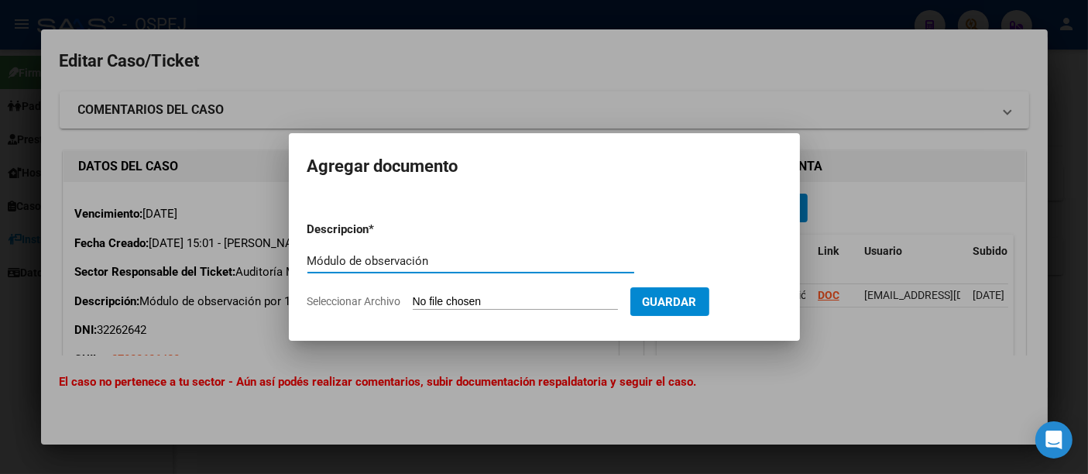
type input "Módulo de observación"
click at [532, 306] on input "Seleccionar Archivo" at bounding box center [515, 302] width 205 height 15
type input "C:\fakepath\Módulo de Observación.pdf"
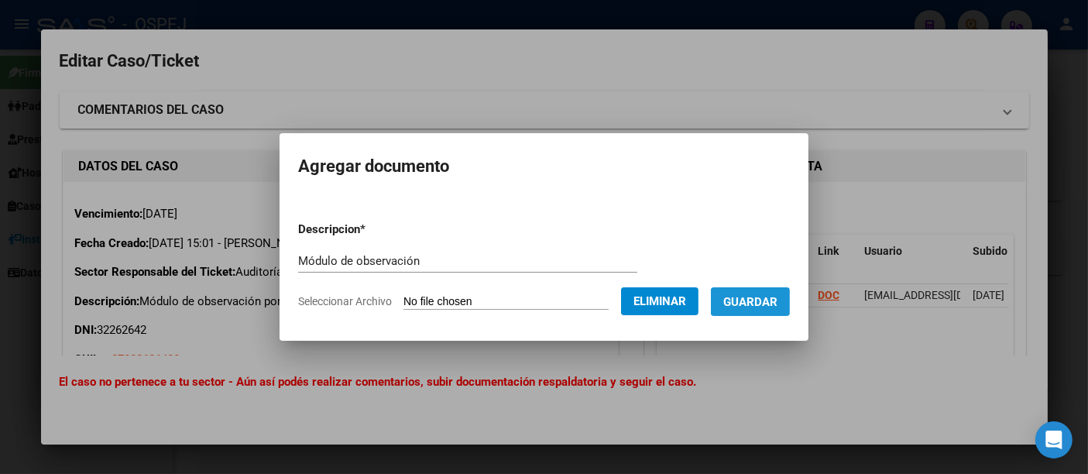
click at [774, 297] on span "Guardar" at bounding box center [750, 302] width 54 height 14
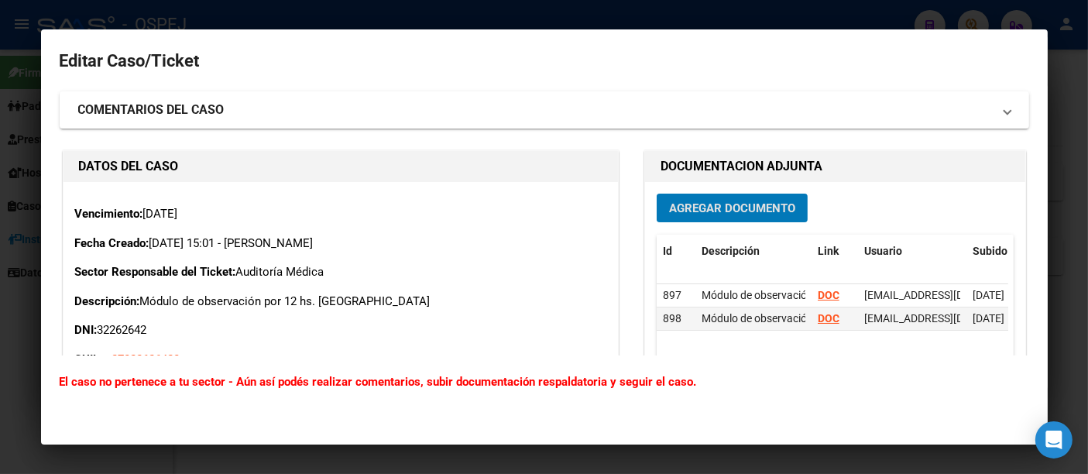
click at [523, 11] on div at bounding box center [544, 237] width 1088 height 474
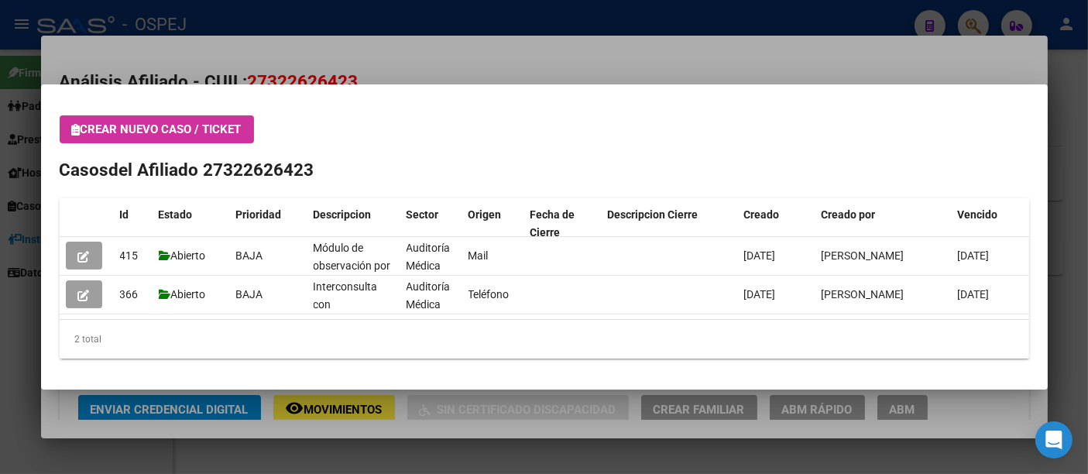
click at [482, 9] on div at bounding box center [544, 237] width 1088 height 474
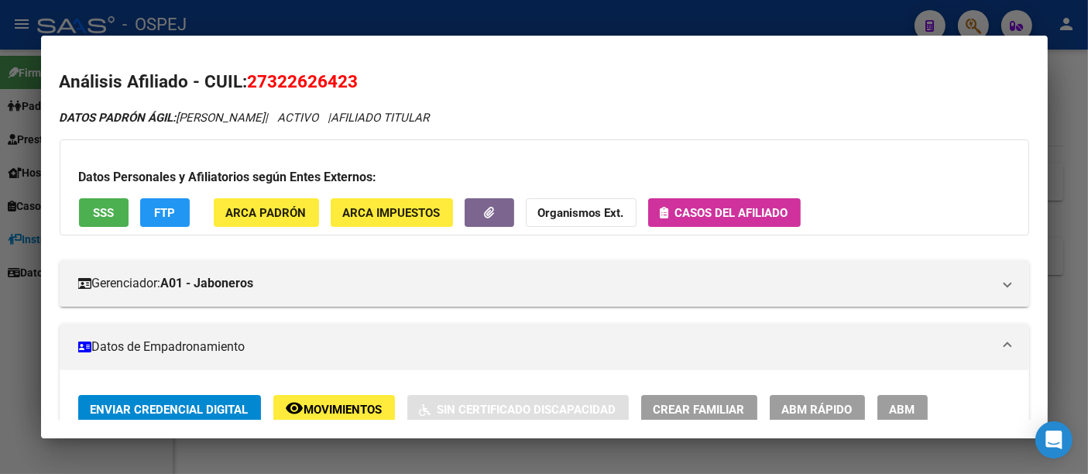
click at [286, 16] on div at bounding box center [544, 237] width 1088 height 474
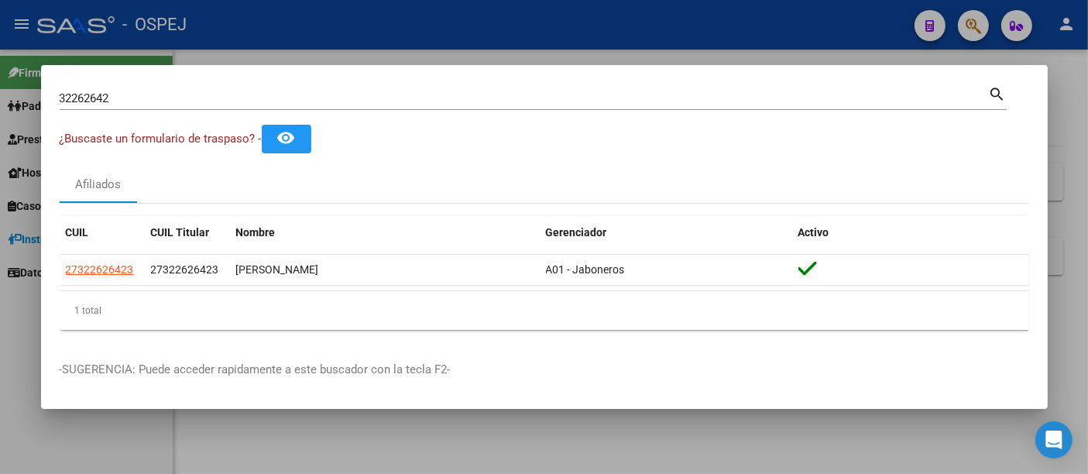
click at [150, 104] on input "32262642" at bounding box center [524, 98] width 929 height 14
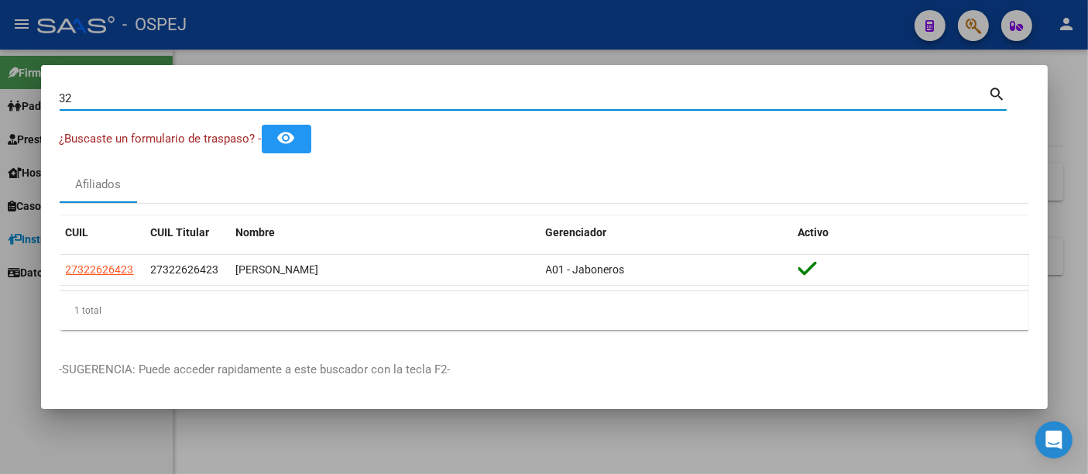
type input "3"
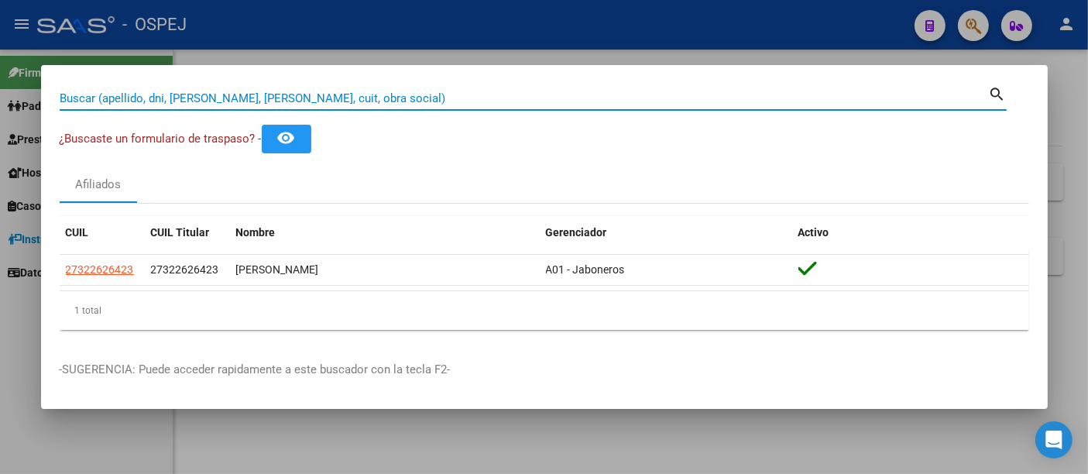
paste input "27179536"
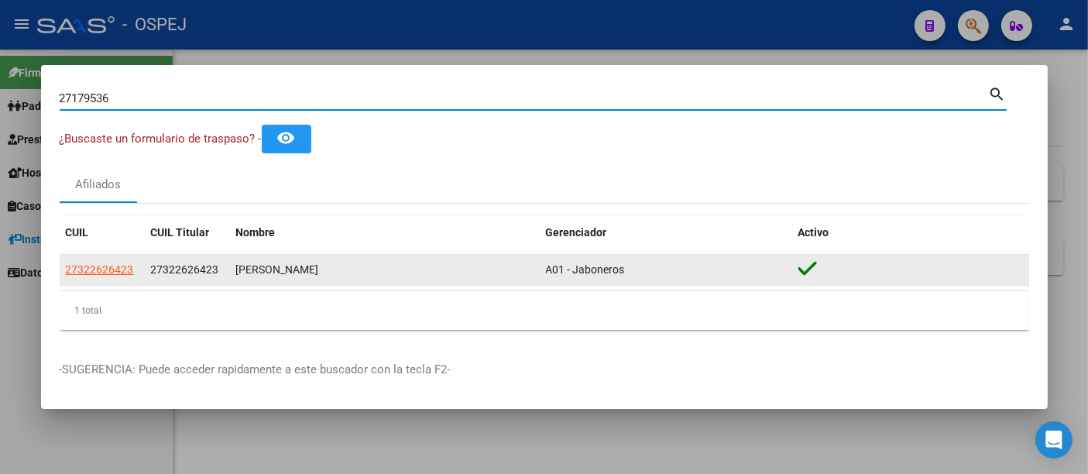
type input "27179536"
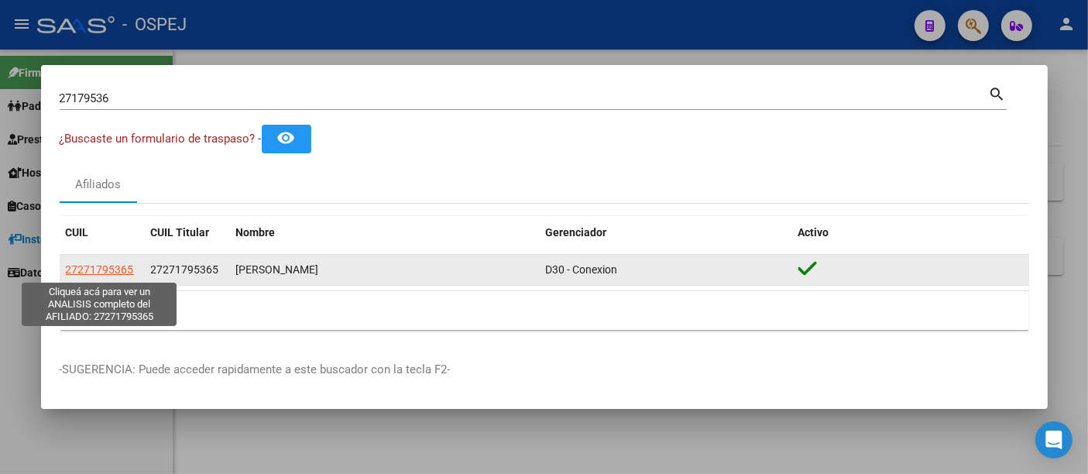
click at [99, 269] on span "27271795365" at bounding box center [100, 269] width 68 height 12
type textarea "27271795365"
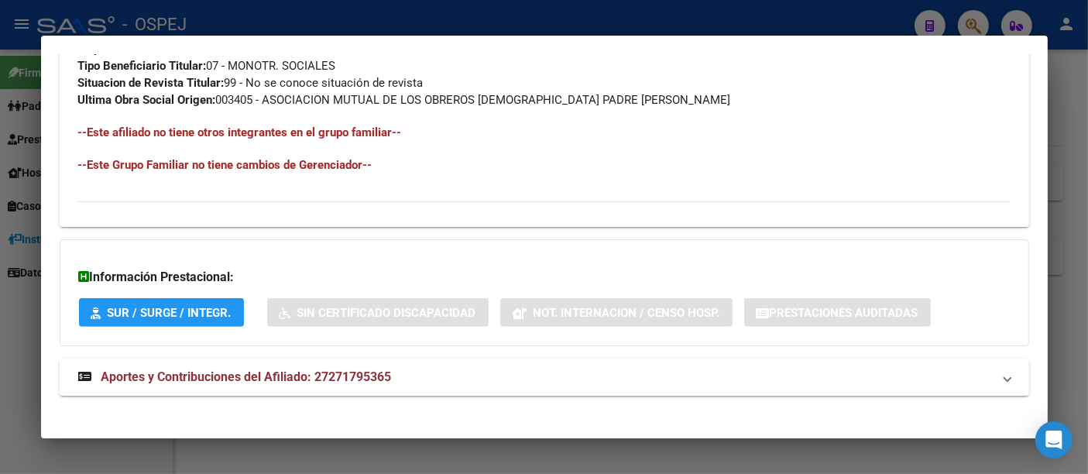
scroll to position [843, 0]
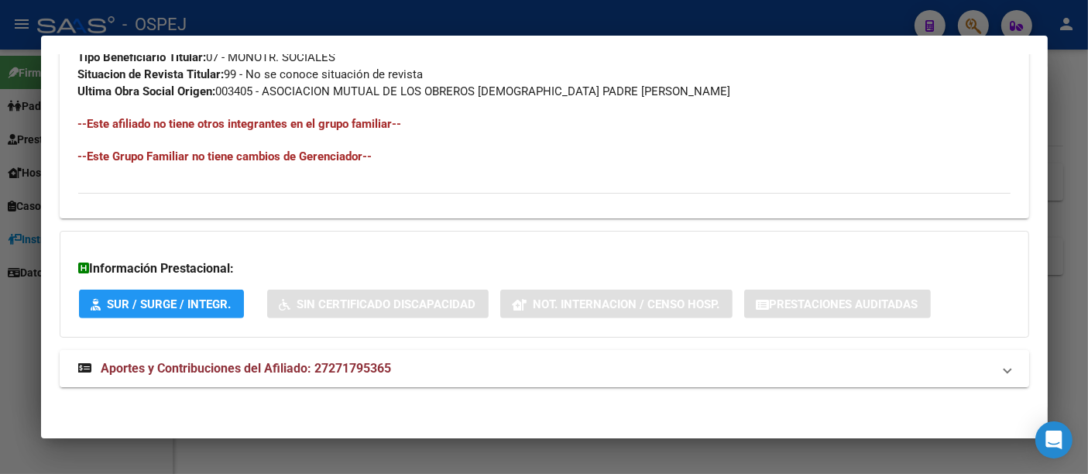
click at [363, 365] on span "Aportes y Contribuciones del Afiliado: 27271795365" at bounding box center [246, 368] width 290 height 15
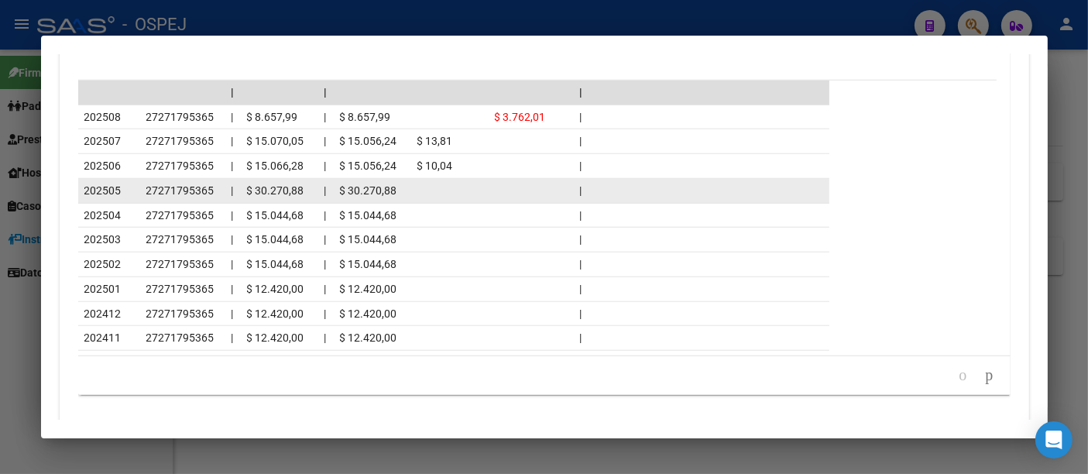
scroll to position [1531, 0]
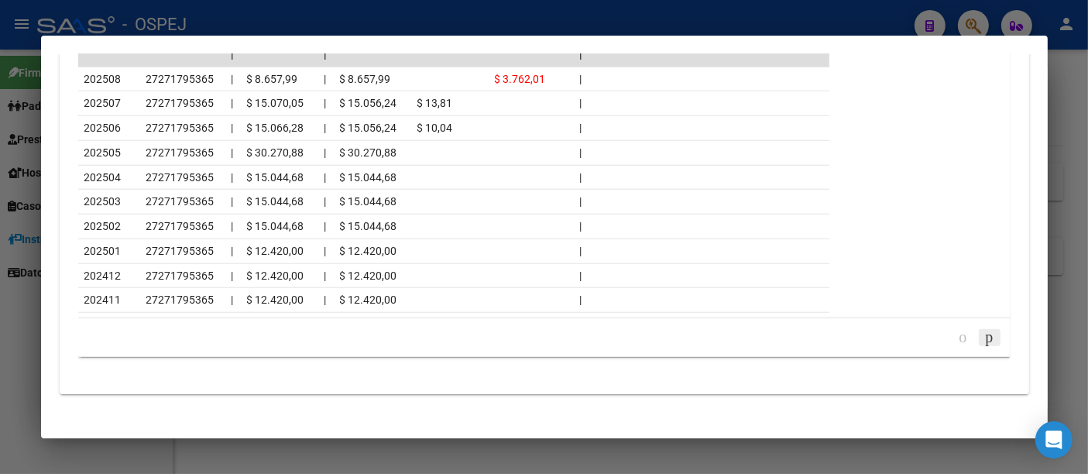
click at [983, 333] on icon "go to next page" at bounding box center [989, 337] width 12 height 19
click at [983, 328] on icon "go to next page" at bounding box center [989, 337] width 12 height 19
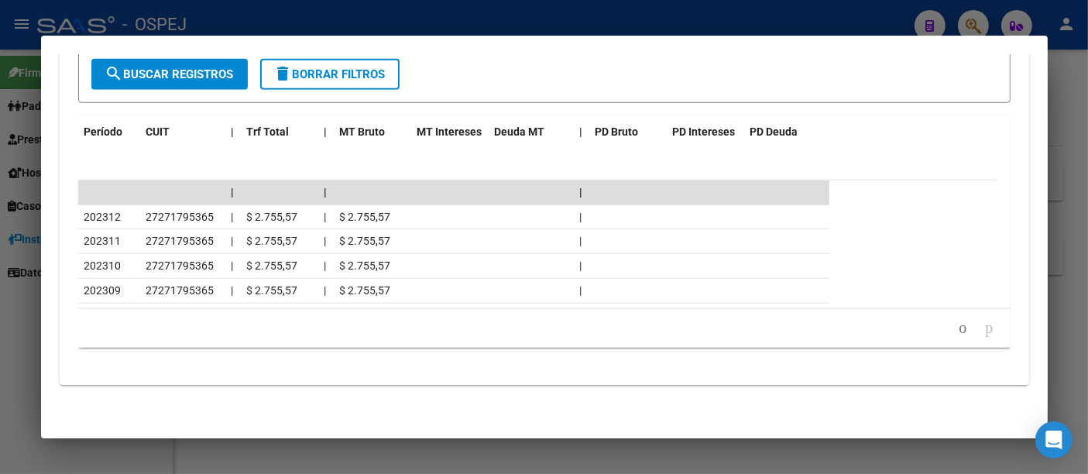
scroll to position [1388, 0]
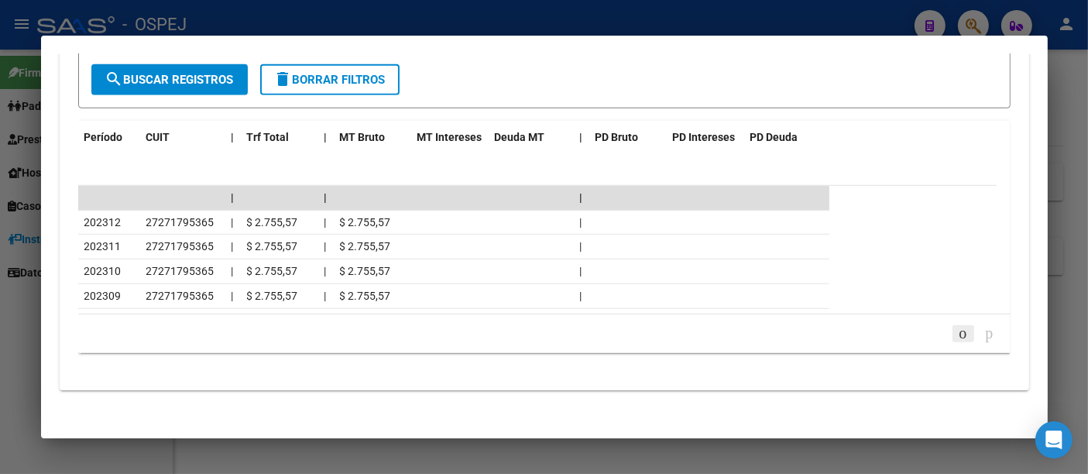
click at [957, 326] on icon "go to previous page" at bounding box center [963, 333] width 12 height 19
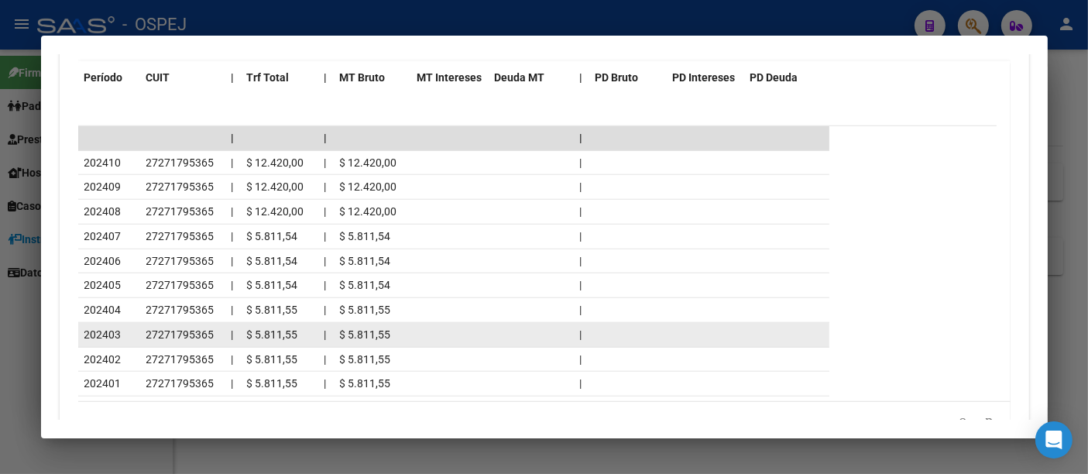
scroll to position [1474, 0]
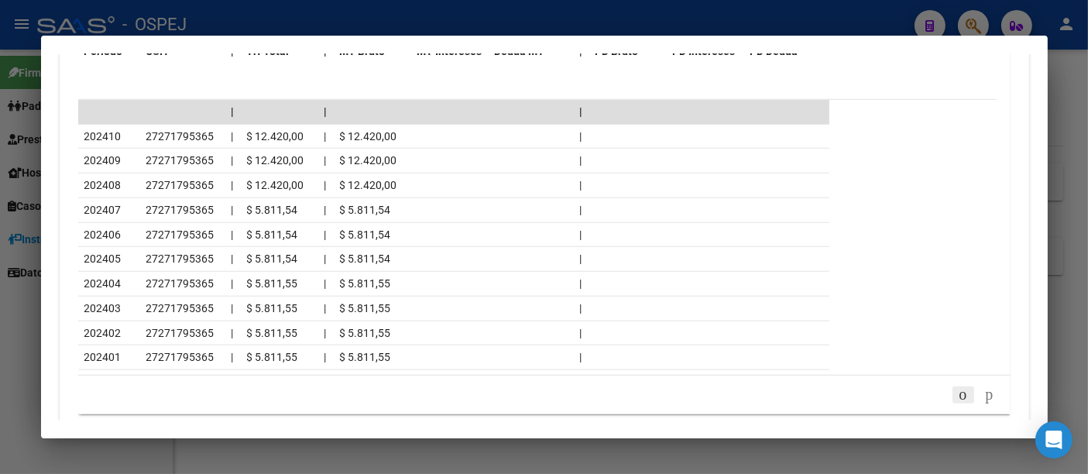
click at [957, 386] on icon "go to previous page" at bounding box center [963, 394] width 12 height 19
click at [441, 15] on div at bounding box center [544, 237] width 1088 height 474
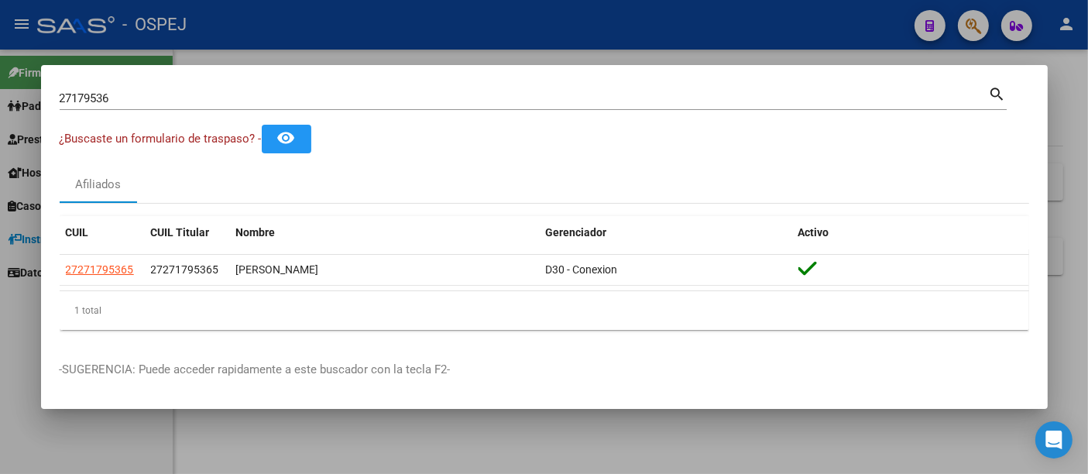
click at [410, 98] on input "27179536" at bounding box center [524, 98] width 929 height 14
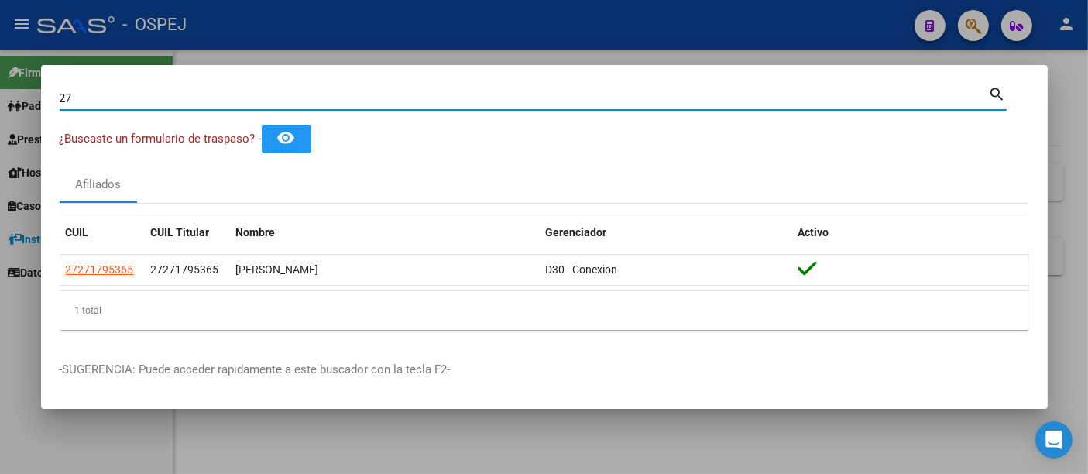
type input "2"
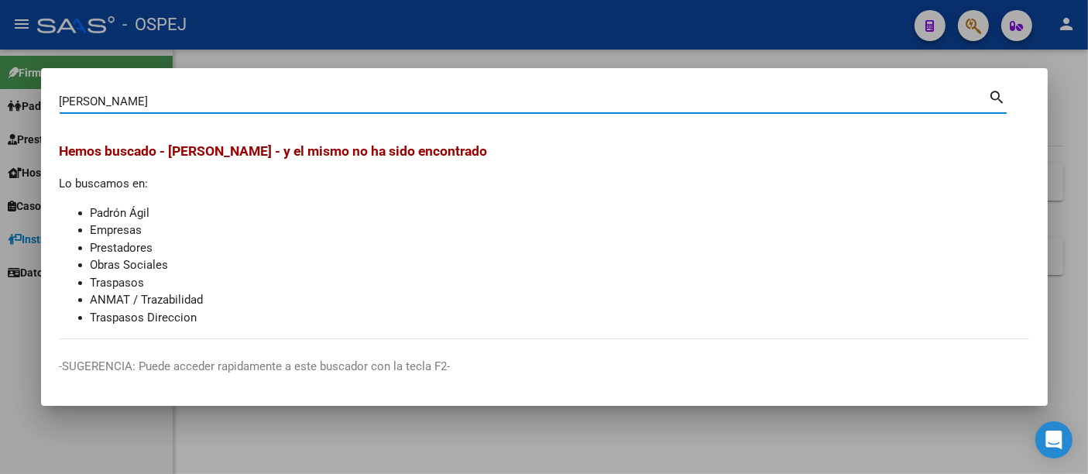
click at [263, 112] on div "[PERSON_NAME] (apellido, dni, cuil, [PERSON_NAME], cuit, obra social)" at bounding box center [524, 101] width 929 height 23
type input "c"
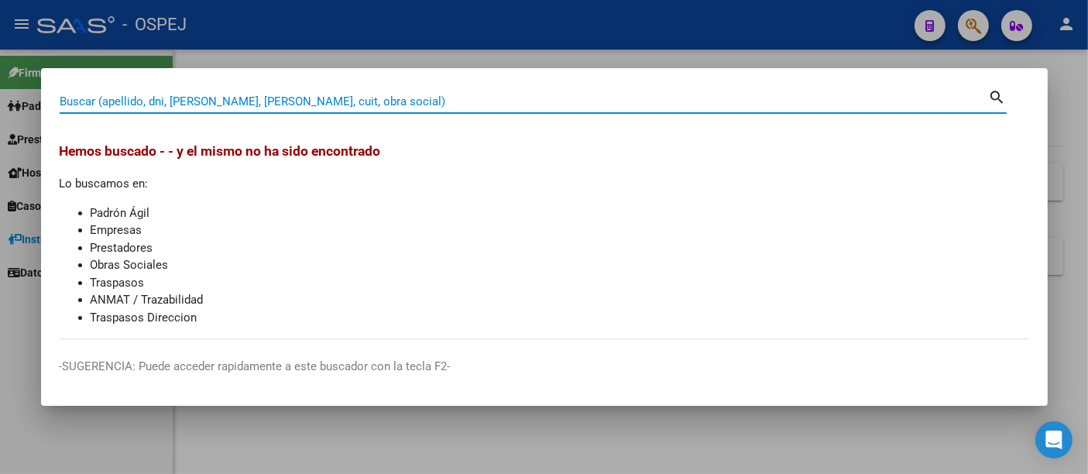
paste input "27378515535"
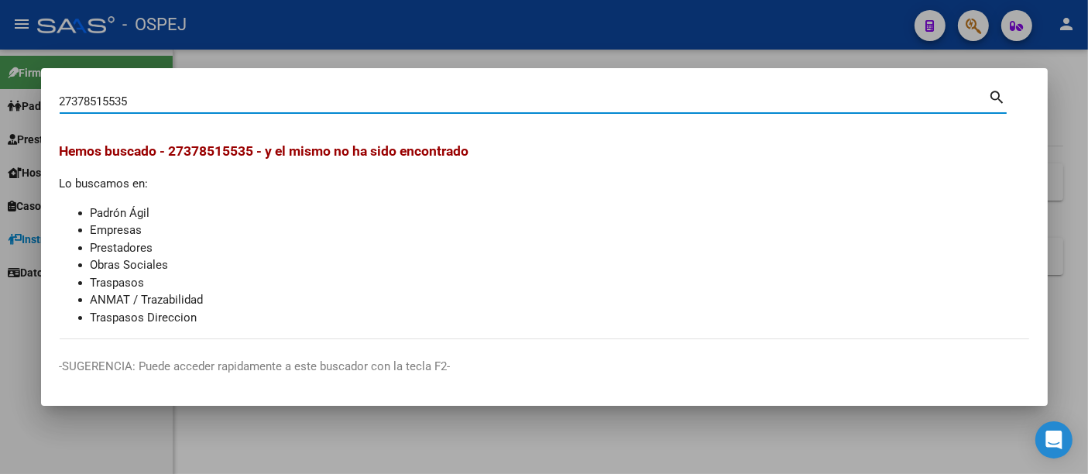
type input "27378515535"
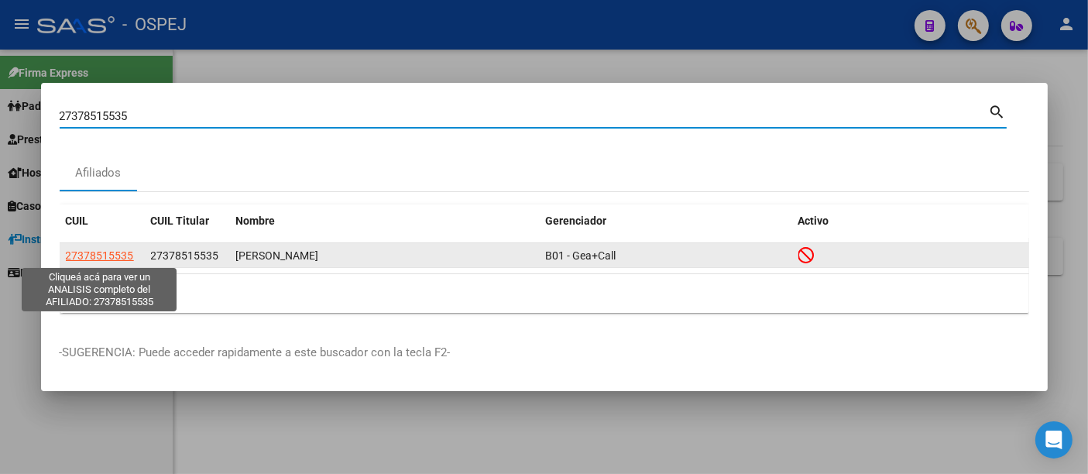
click at [94, 256] on span "27378515535" at bounding box center [100, 255] width 68 height 12
type textarea "27378515535"
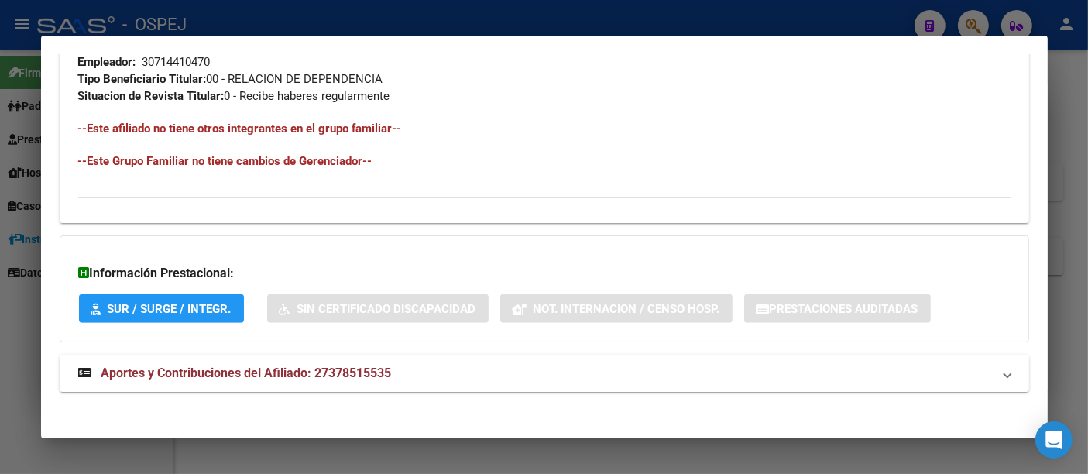
scroll to position [843, 0]
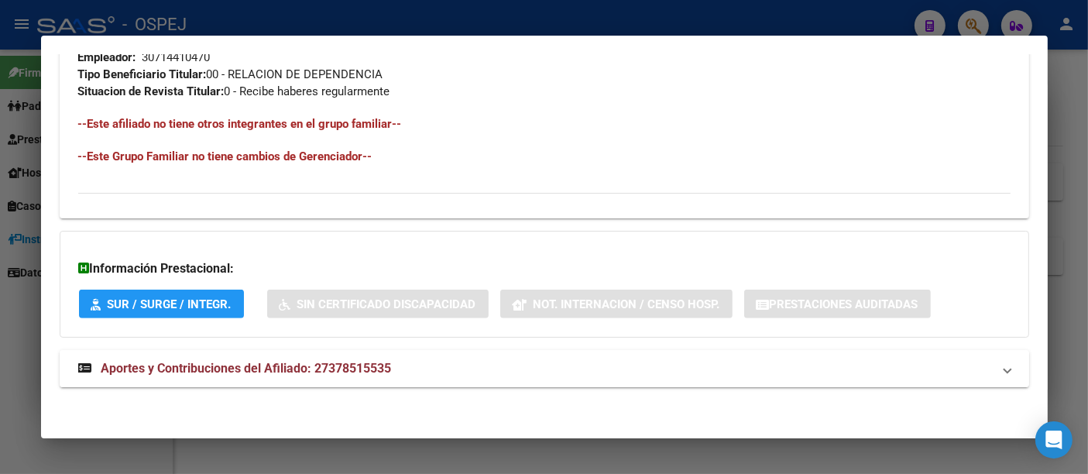
click at [340, 364] on span "Aportes y Contribuciones del Afiliado: 27378515535" at bounding box center [246, 368] width 290 height 15
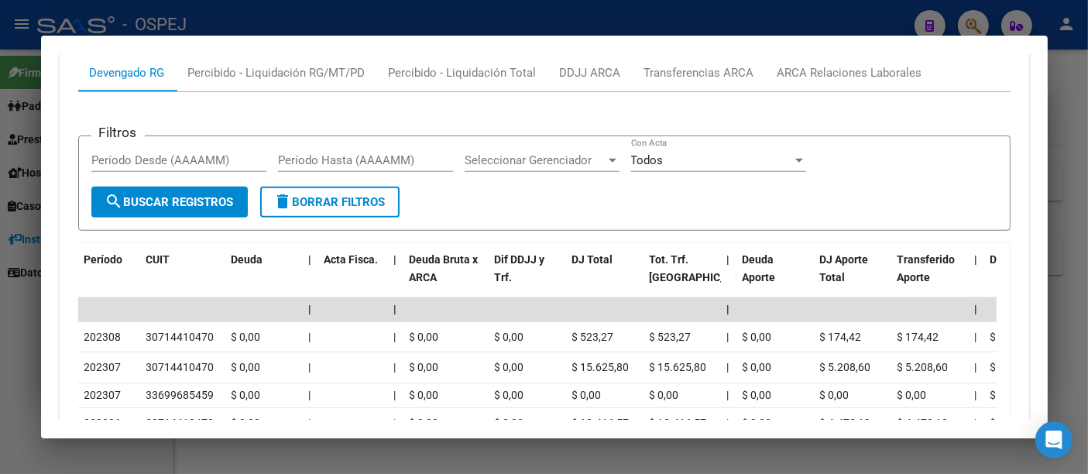
scroll to position [1272, 0]
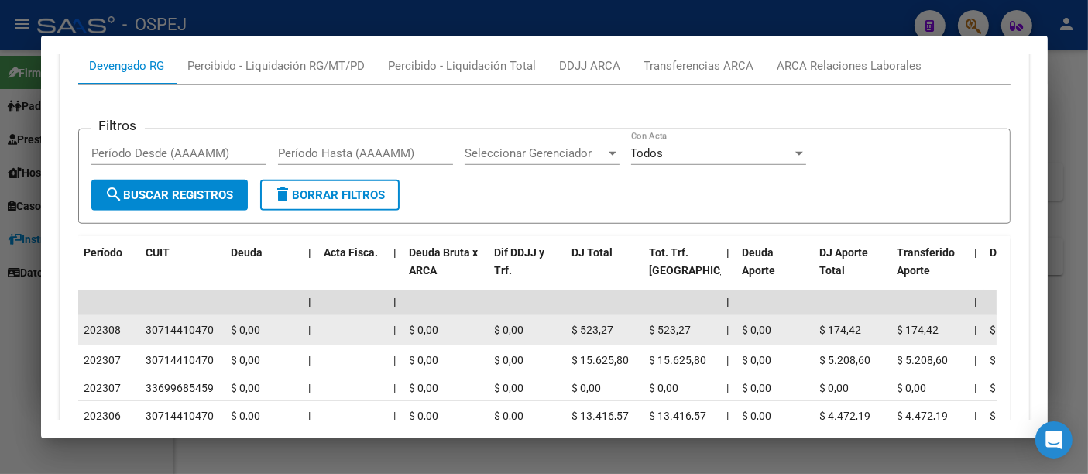
click at [182, 325] on div "30714410470" at bounding box center [180, 330] width 68 height 18
copy div "30714410470"
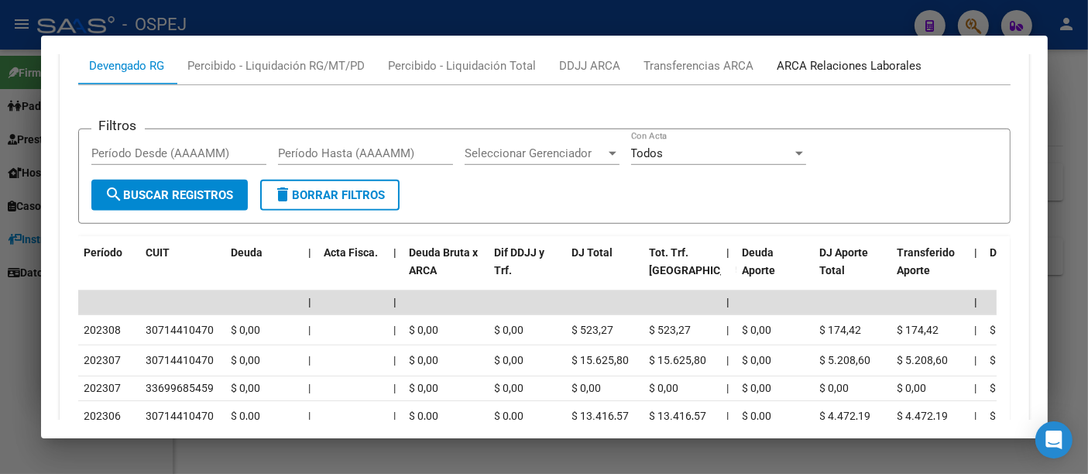
click at [834, 58] on div "ARCA Relaciones Laborales" at bounding box center [849, 65] width 145 height 17
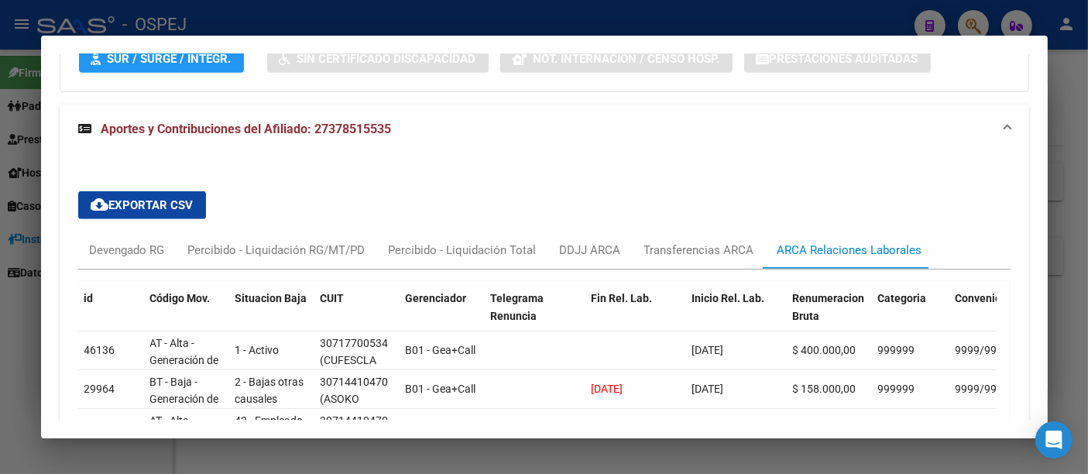
scroll to position [1243, 0]
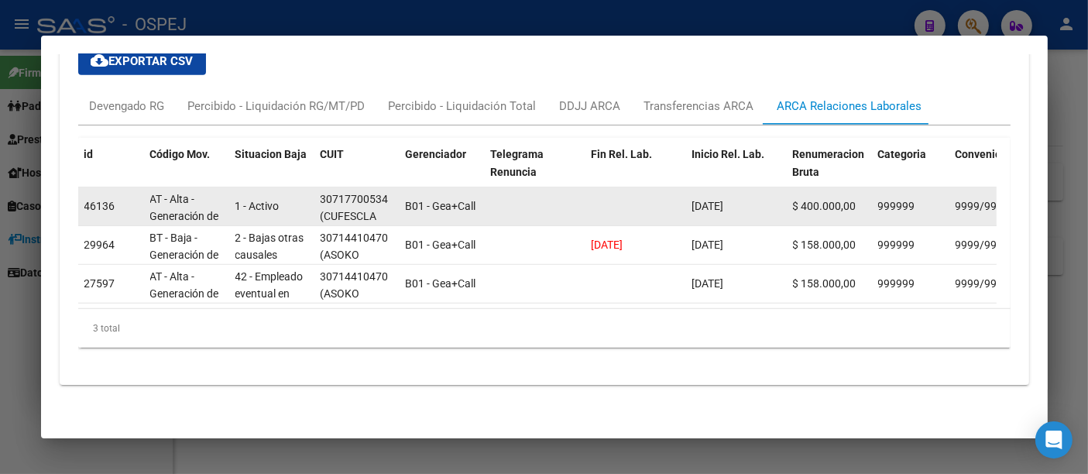
click at [358, 190] on div "30717700534" at bounding box center [355, 199] width 68 height 18
copy div "30717700534"
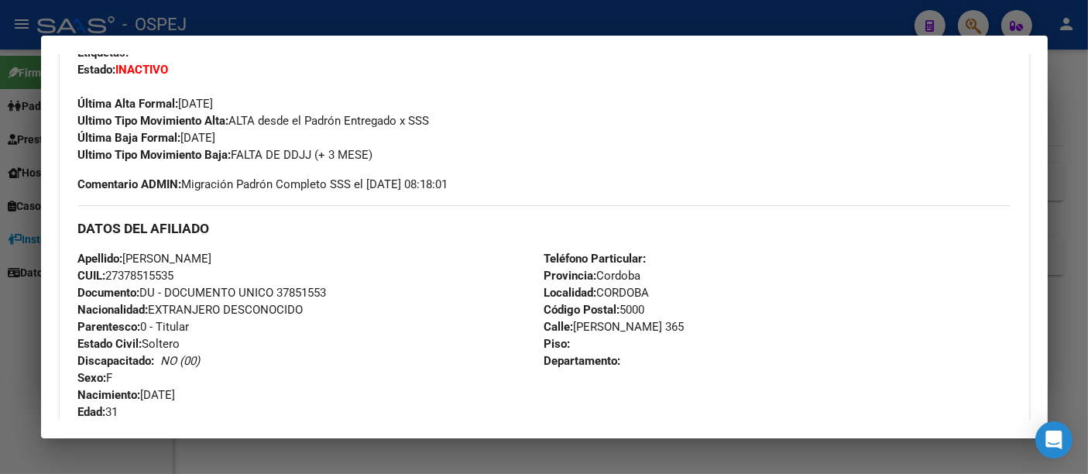
scroll to position [516, 0]
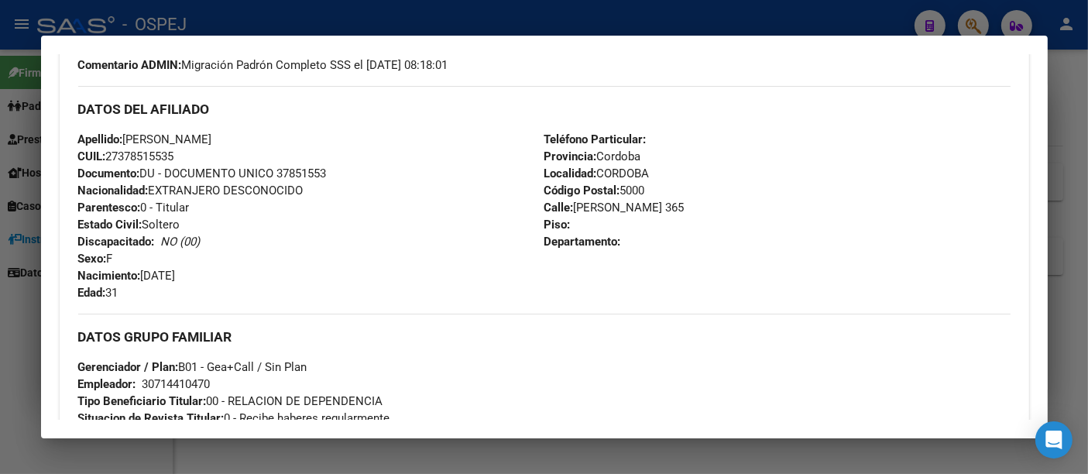
click at [139, 153] on span "CUIL: 27378515535" at bounding box center [126, 156] width 96 height 14
copy span "27378515535"
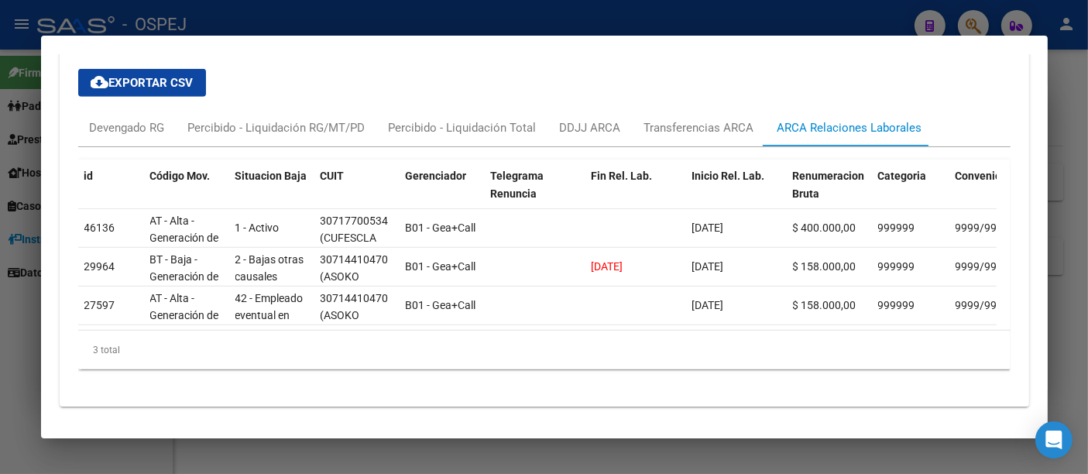
scroll to position [1243, 0]
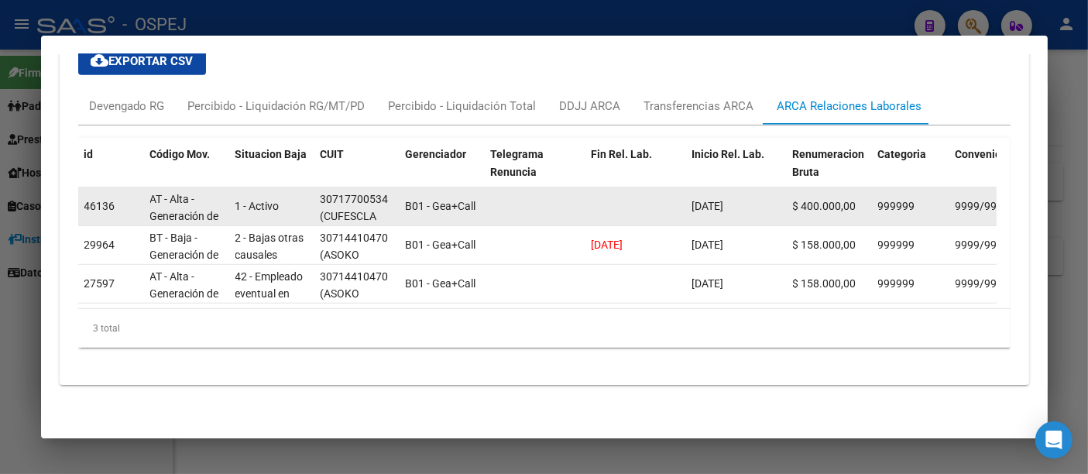
click at [346, 190] on div "30717700534" at bounding box center [355, 199] width 68 height 18
copy div "30717700534"
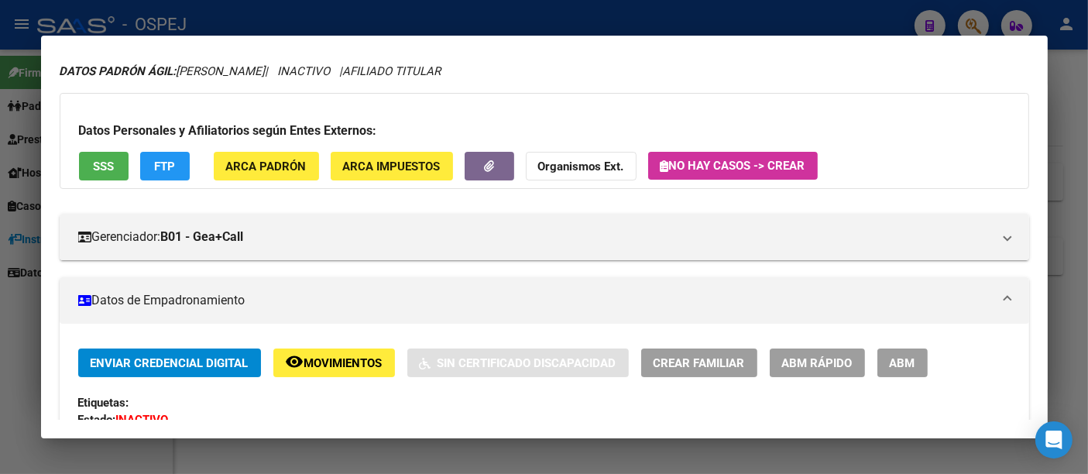
scroll to position [0, 0]
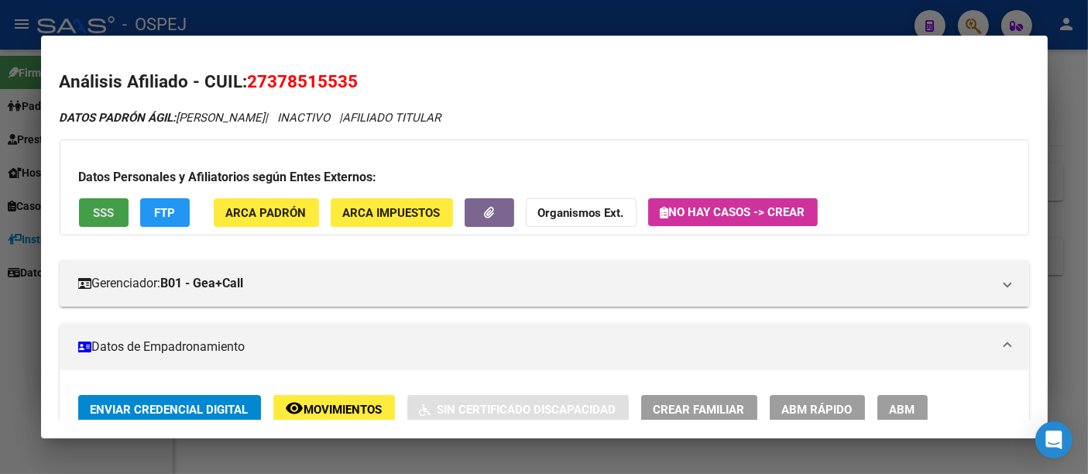
click at [109, 206] on span "SSS" at bounding box center [103, 213] width 21 height 14
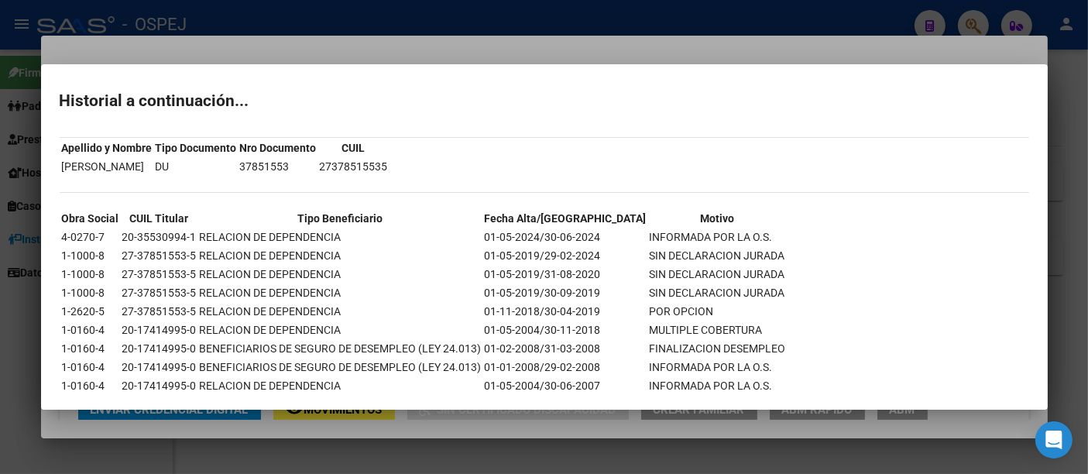
scroll to position [62, 0]
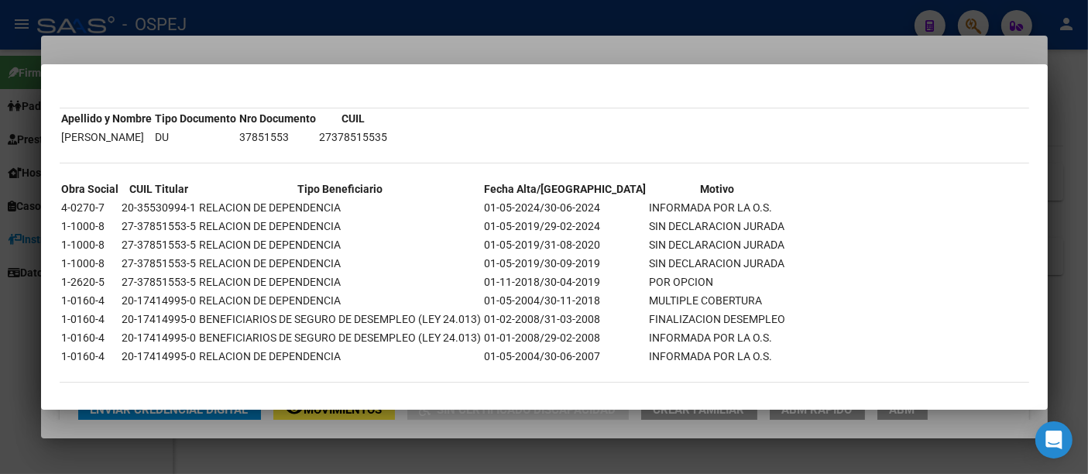
click at [440, 19] on div at bounding box center [544, 237] width 1088 height 474
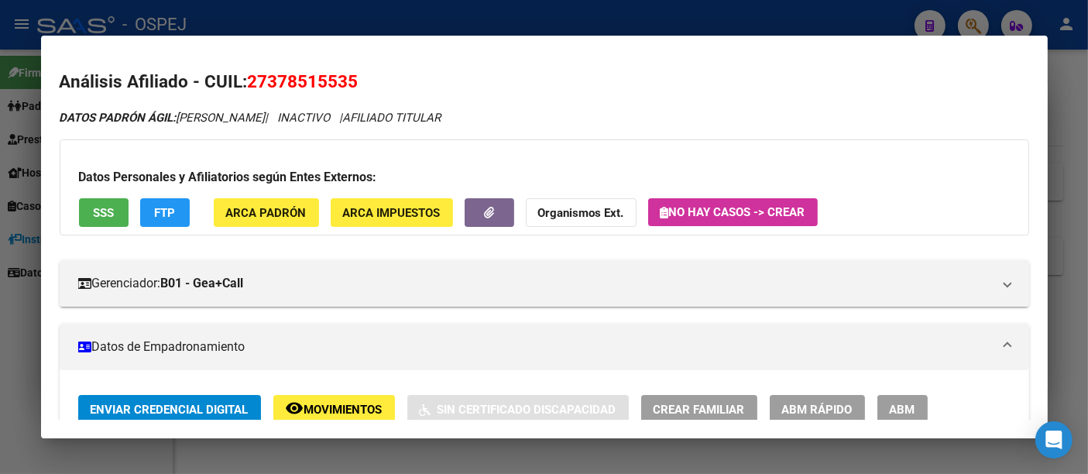
click at [575, 23] on div at bounding box center [544, 237] width 1088 height 474
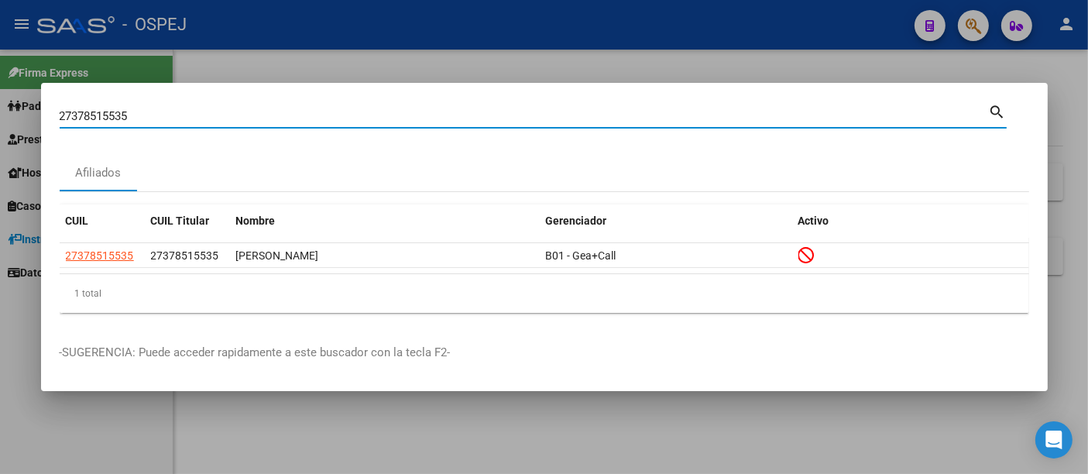
click at [187, 121] on input "27378515535" at bounding box center [524, 116] width 929 height 14
type input "2"
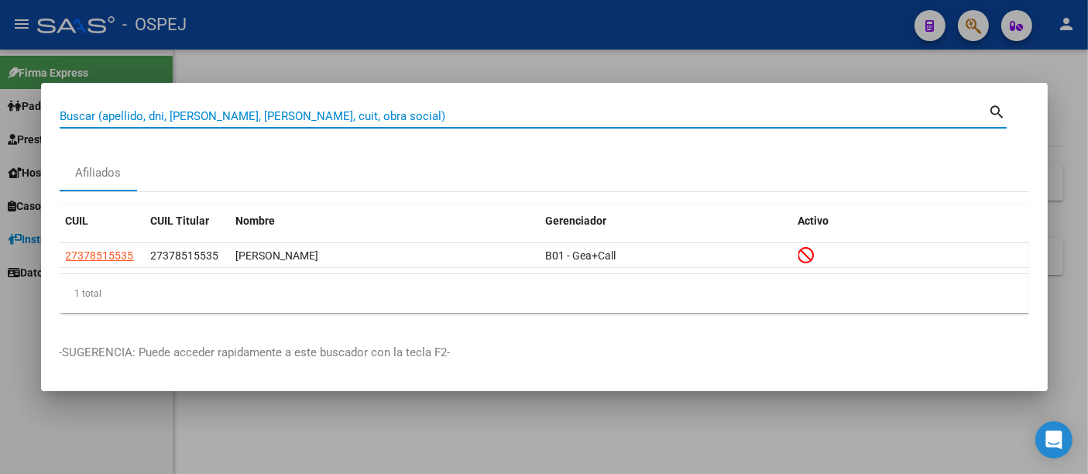
click at [328, 114] on input "Buscar (apellido, dni, [PERSON_NAME], [PERSON_NAME], cuit, obra social)" at bounding box center [524, 116] width 929 height 14
click at [327, 115] on input "Buscar (apellido, dni, [PERSON_NAME], [PERSON_NAME], cuit, obra social)" at bounding box center [524, 116] width 929 height 14
paste input "27291217694"
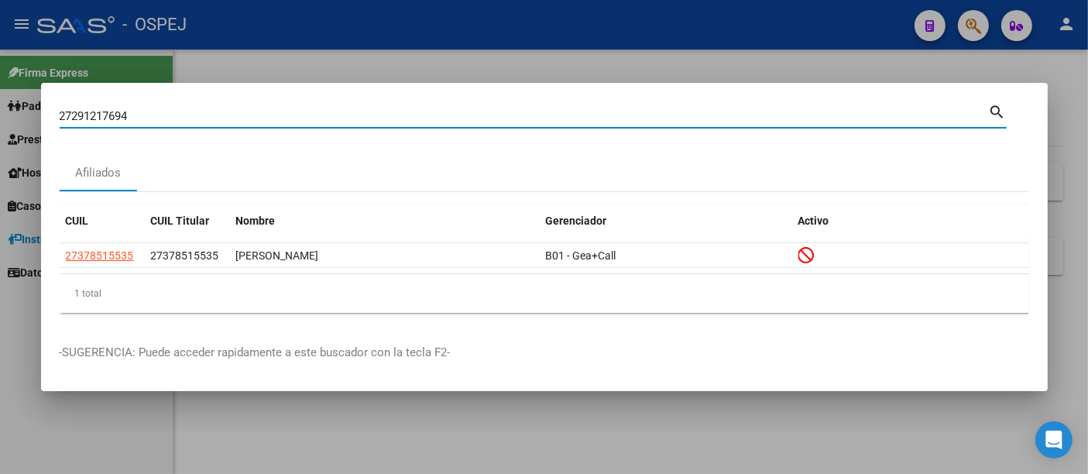
type input "27291217694"
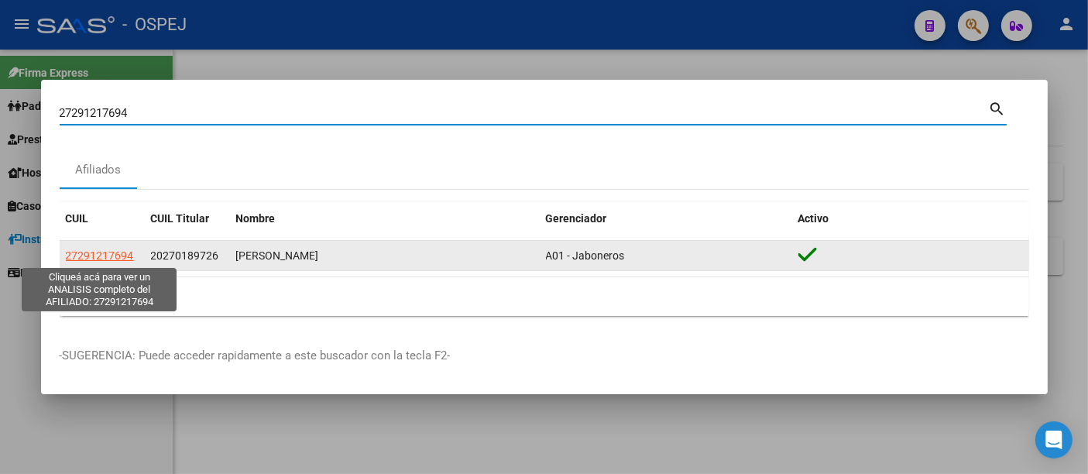
click at [115, 252] on span "27291217694" at bounding box center [100, 255] width 68 height 12
type textarea "27291217694"
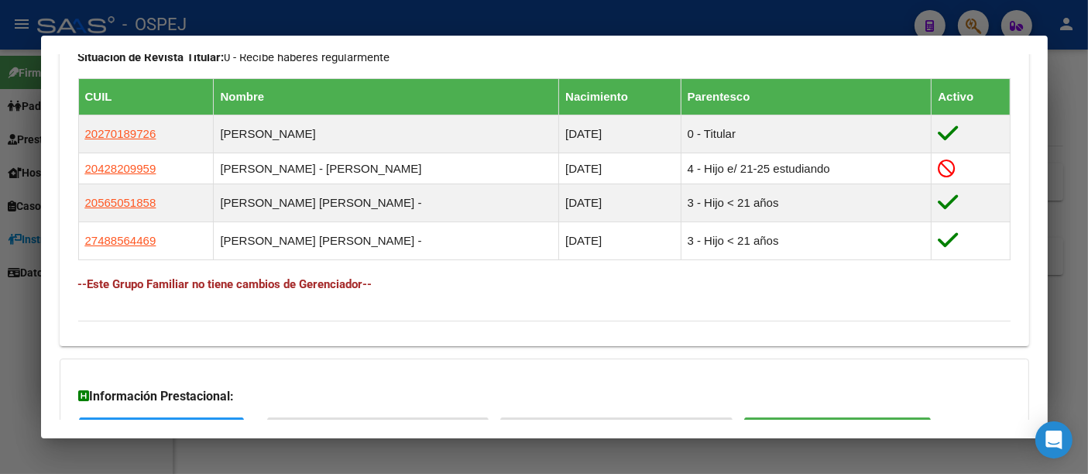
scroll to position [946, 0]
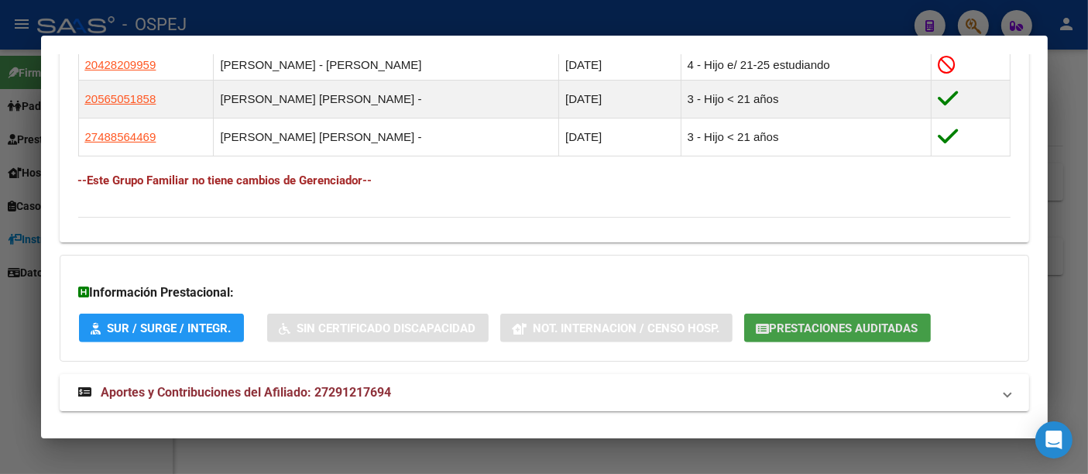
click at [823, 332] on button "Prestaciones Auditadas" at bounding box center [837, 328] width 187 height 29
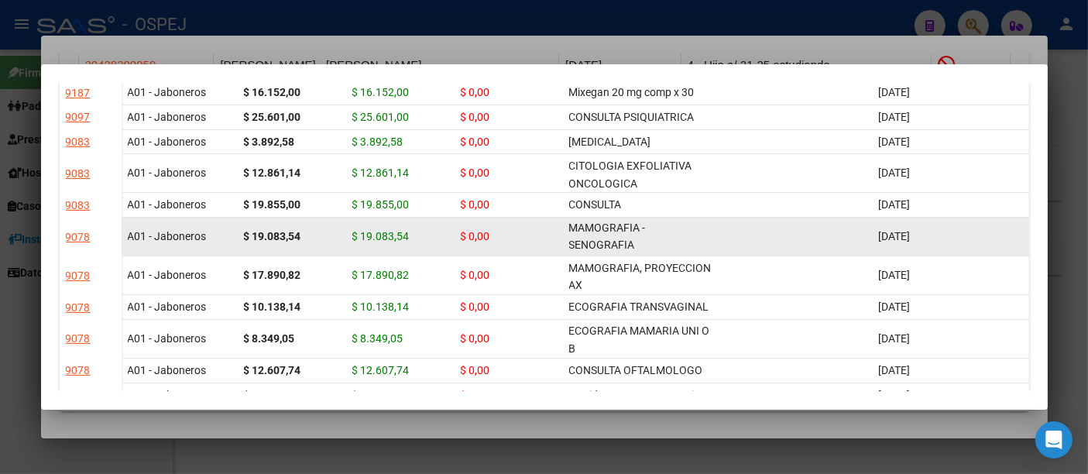
scroll to position [0, 0]
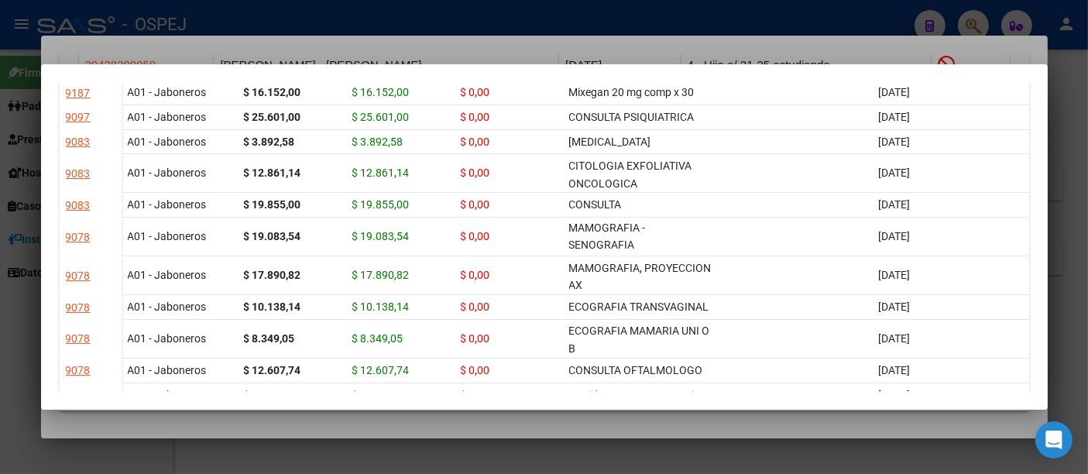
click at [547, 27] on div at bounding box center [544, 237] width 1088 height 474
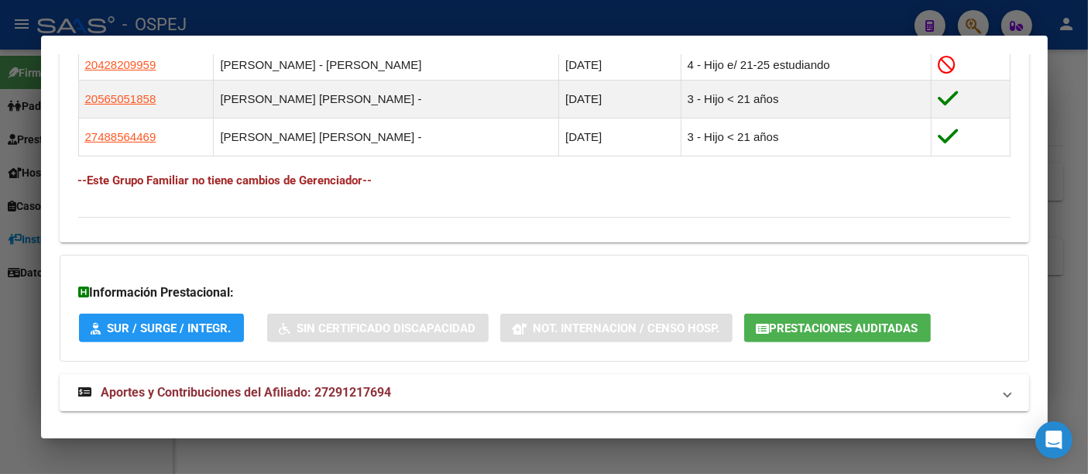
click at [463, 16] on div at bounding box center [544, 237] width 1088 height 474
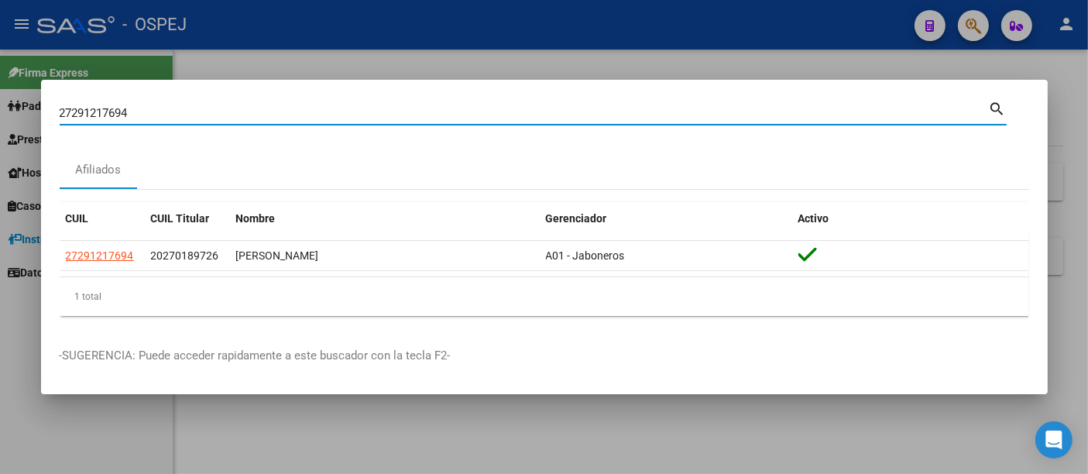
click at [383, 112] on input "27291217694" at bounding box center [524, 113] width 929 height 14
type input "2"
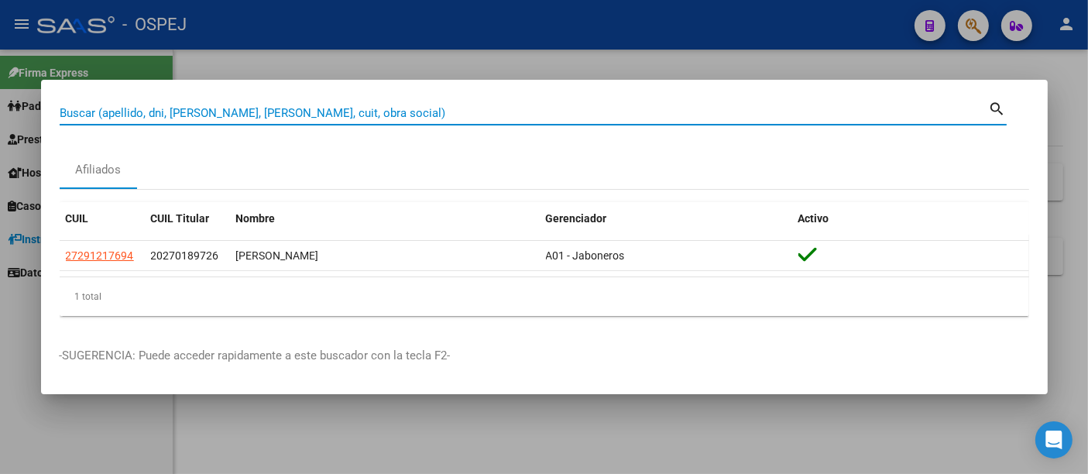
paste input "27376704314"
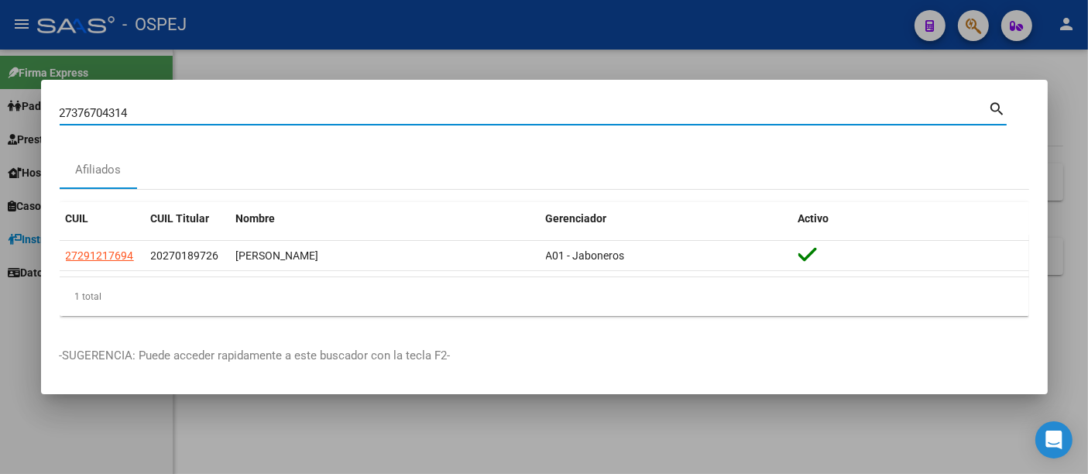
type input "27376704314"
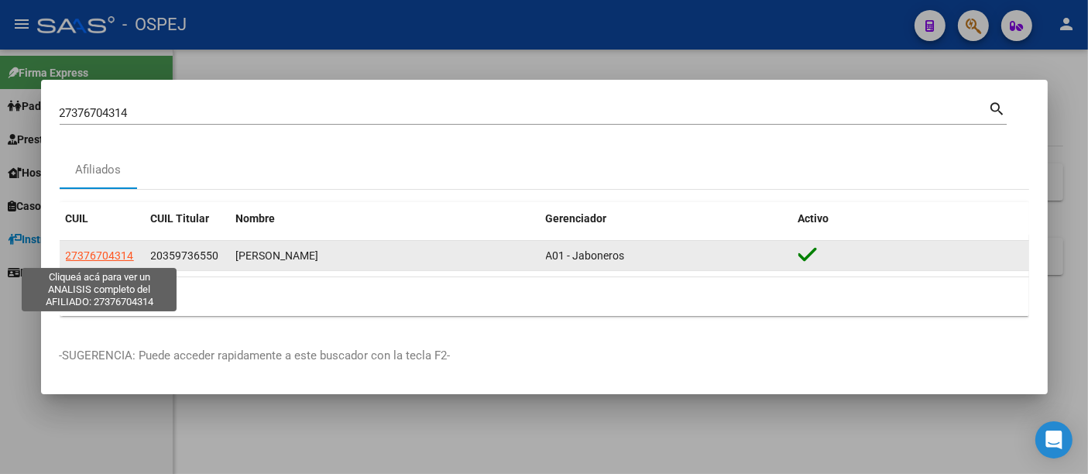
click at [101, 249] on span "27376704314" at bounding box center [100, 255] width 68 height 12
type textarea "27376704314"
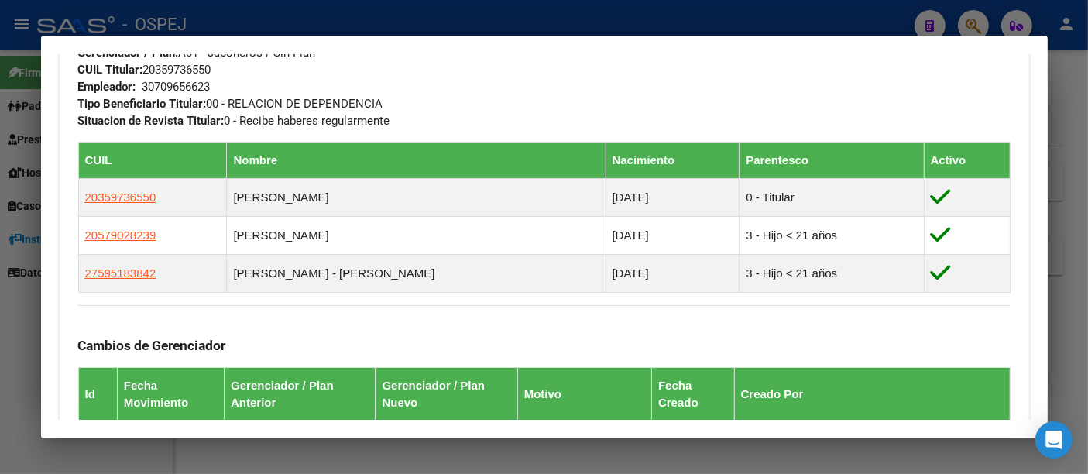
scroll to position [774, 0]
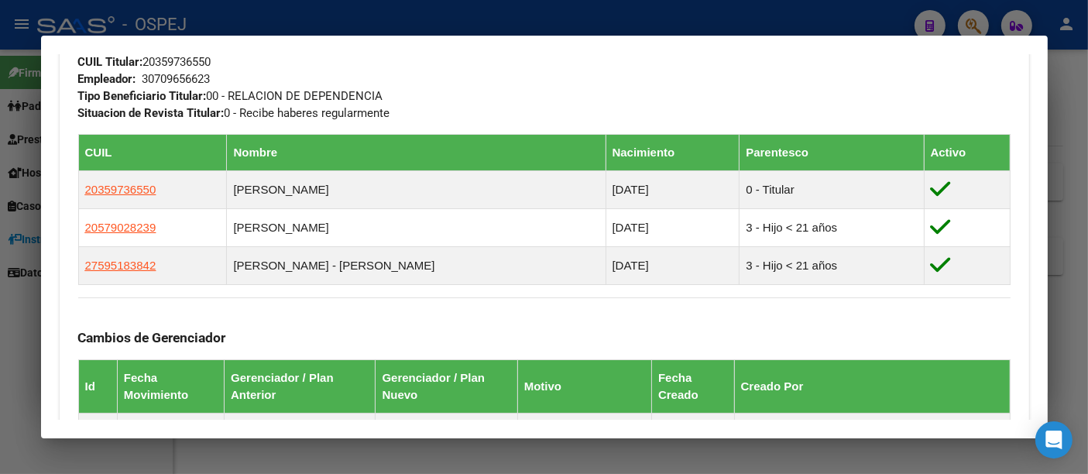
click at [176, 76] on div "30709656623" at bounding box center [176, 78] width 68 height 17
click at [451, 13] on div at bounding box center [544, 237] width 1088 height 474
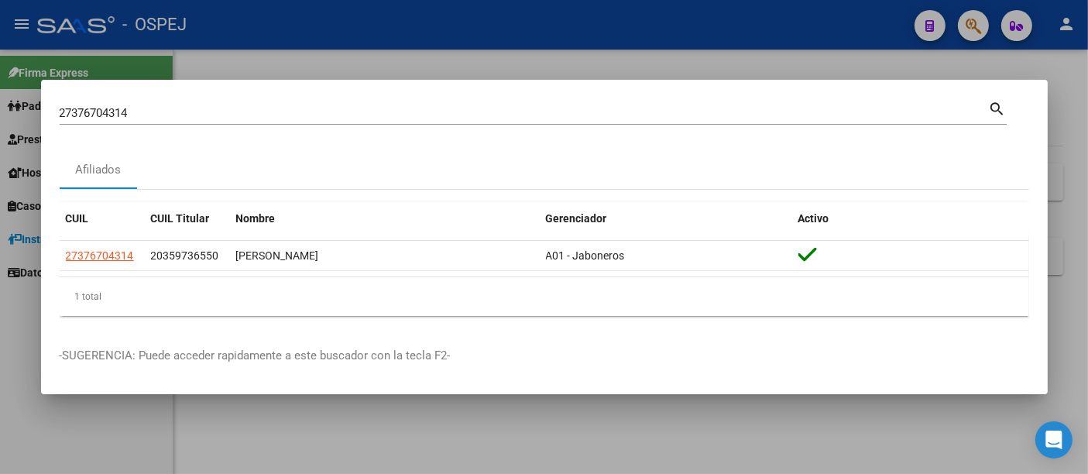
click at [343, 125] on div "27376704314 Buscar (apellido, dni, [PERSON_NAME], [PERSON_NAME], cuit, obra soc…" at bounding box center [533, 118] width 947 height 41
click at [349, 115] on input "27376704314" at bounding box center [524, 113] width 929 height 14
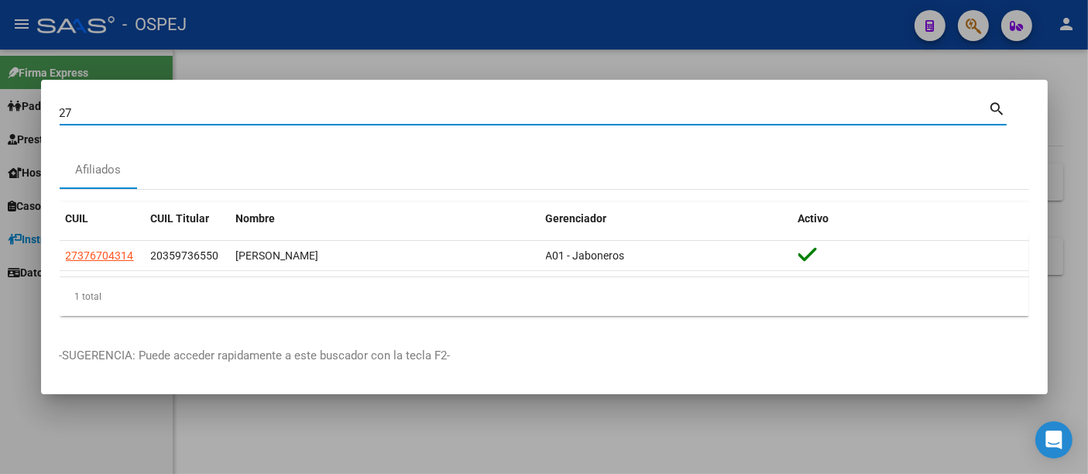
type input "2"
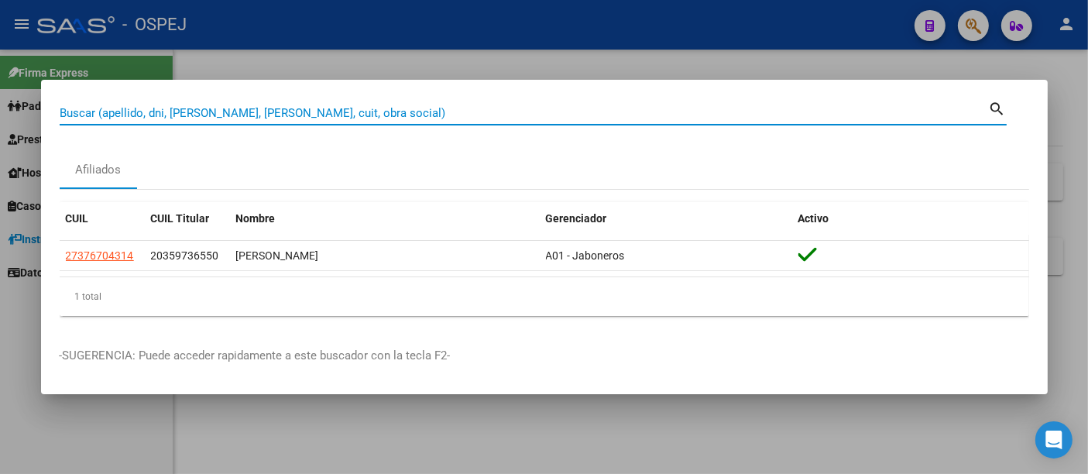
paste input "20-24823103-4"
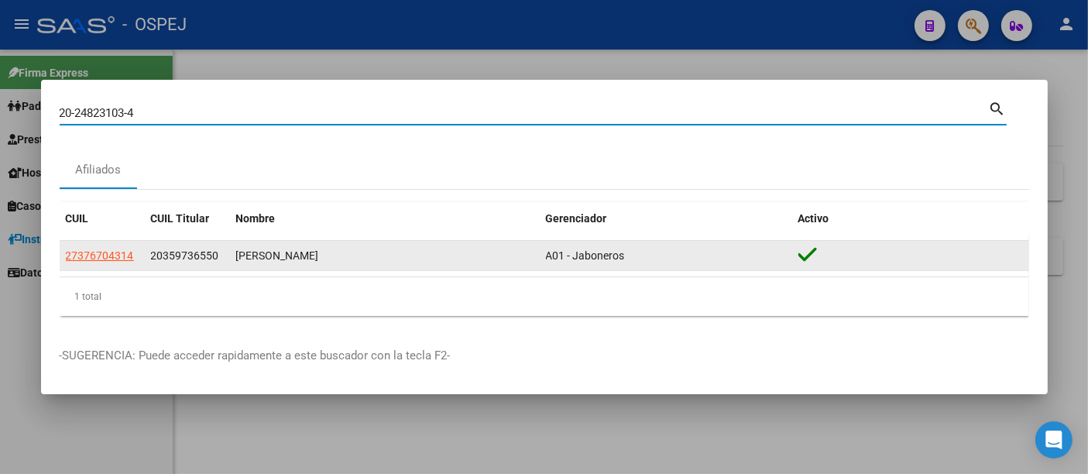
type input "20248231034"
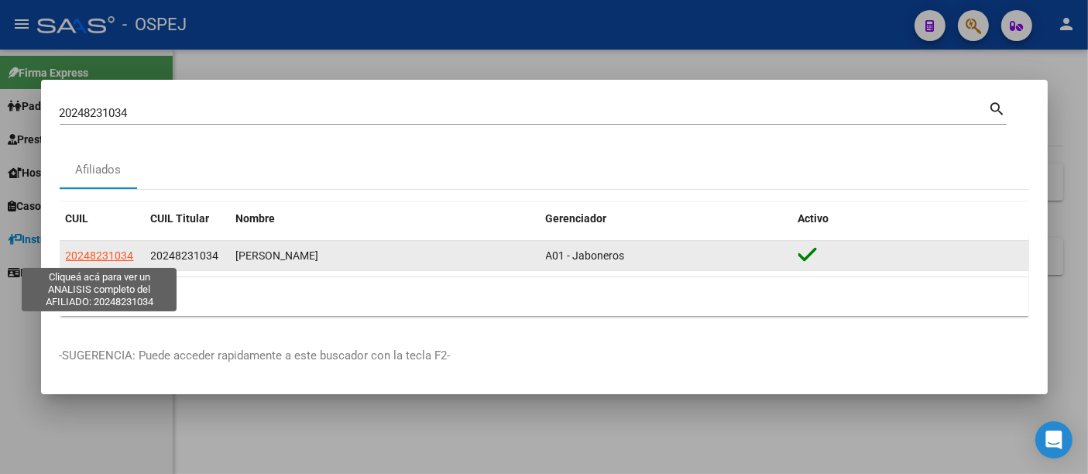
click at [99, 258] on span "20248231034" at bounding box center [100, 255] width 68 height 12
type textarea "20248231034"
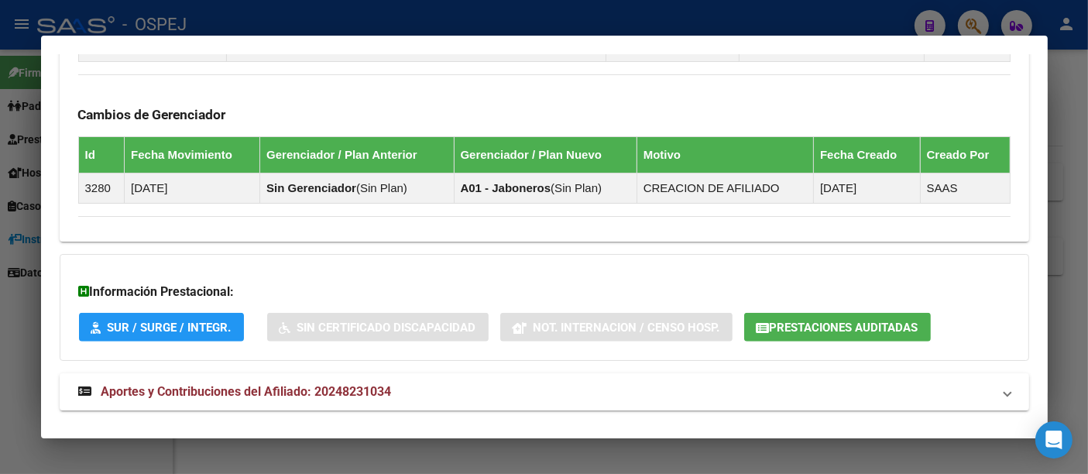
scroll to position [1064, 0]
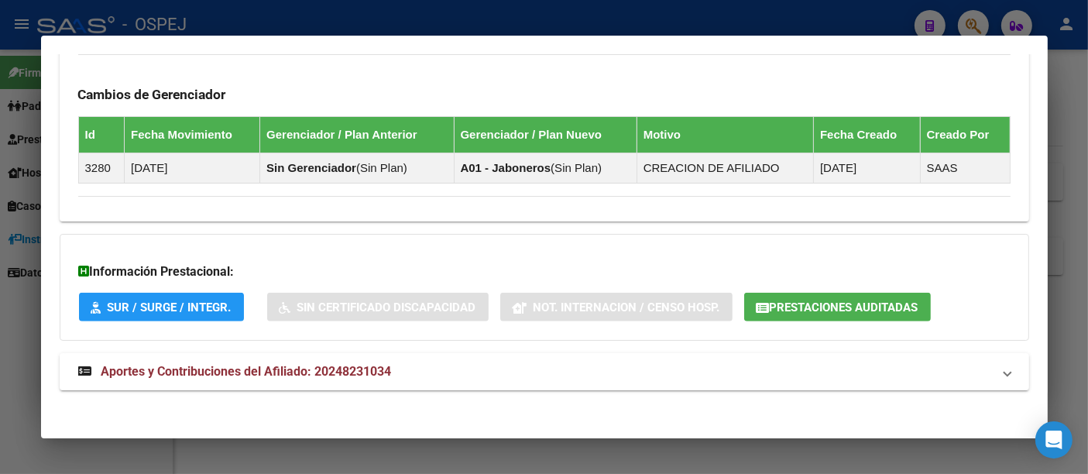
click at [853, 302] on span "Prestaciones Auditadas" at bounding box center [844, 307] width 149 height 14
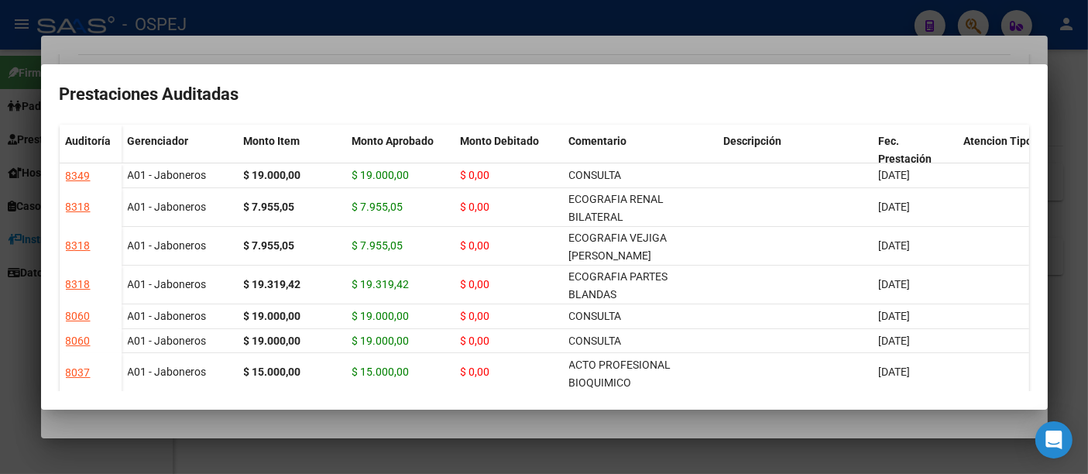
scroll to position [0, 0]
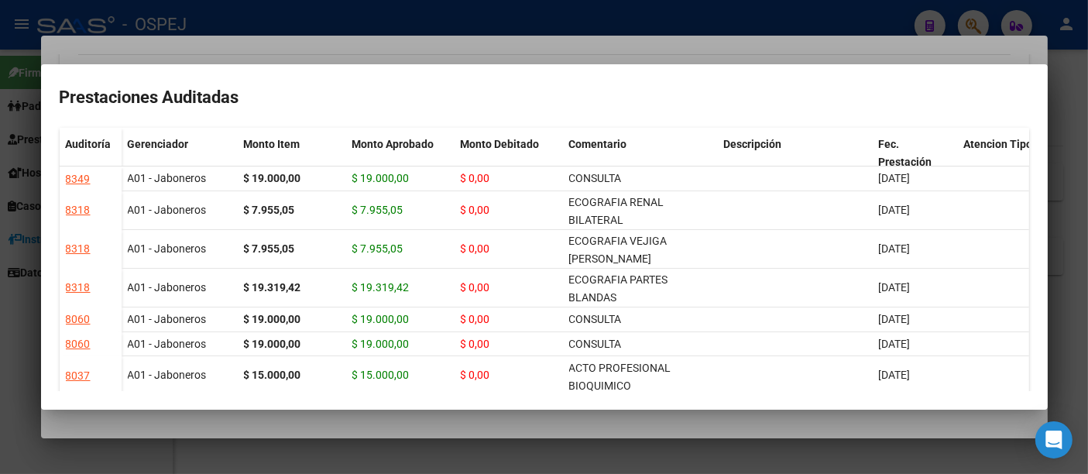
click at [743, 12] on div at bounding box center [544, 237] width 1088 height 474
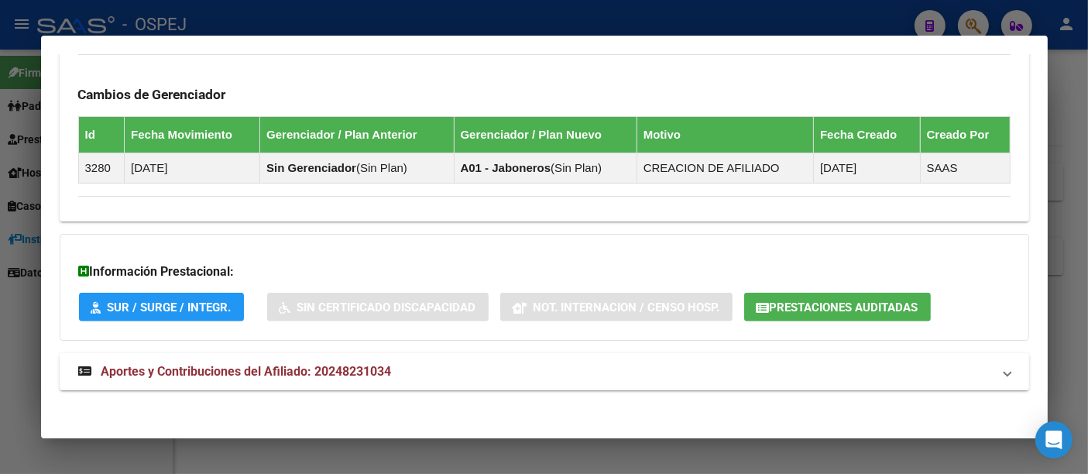
click at [475, 29] on div at bounding box center [544, 237] width 1088 height 474
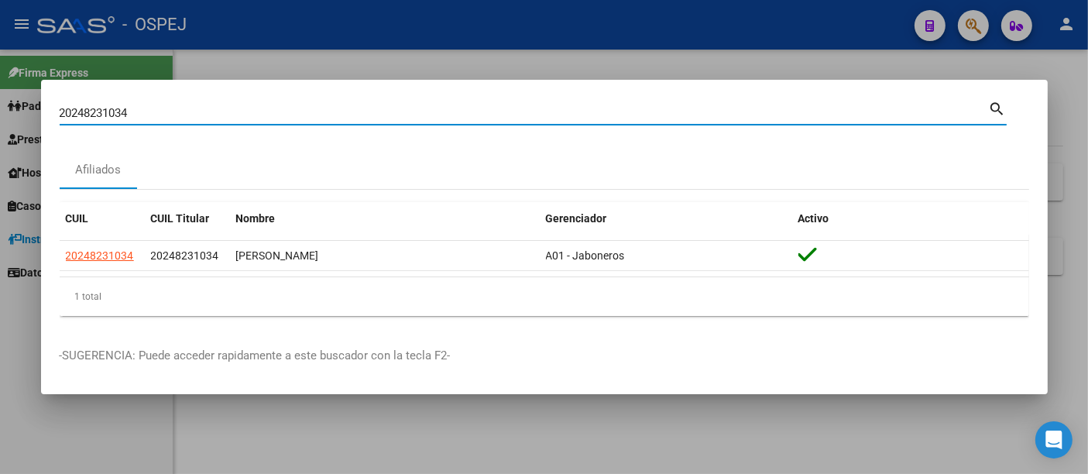
click at [142, 118] on input "20248231034" at bounding box center [524, 113] width 929 height 14
type input "2"
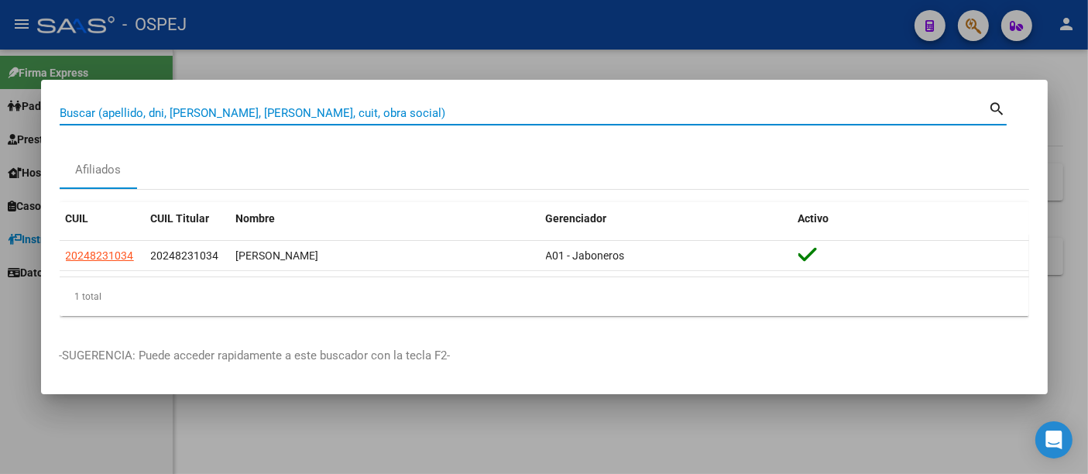
paste input "27953848223"
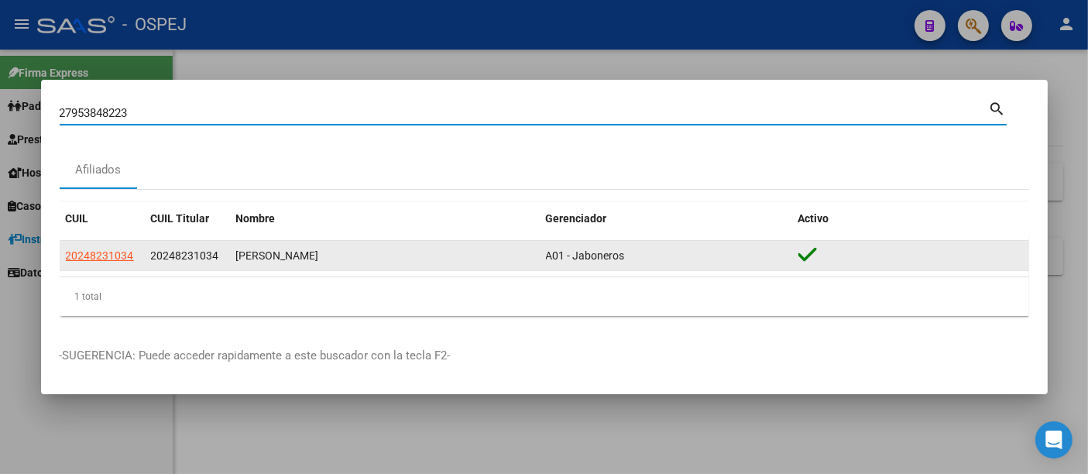
type input "27953848223"
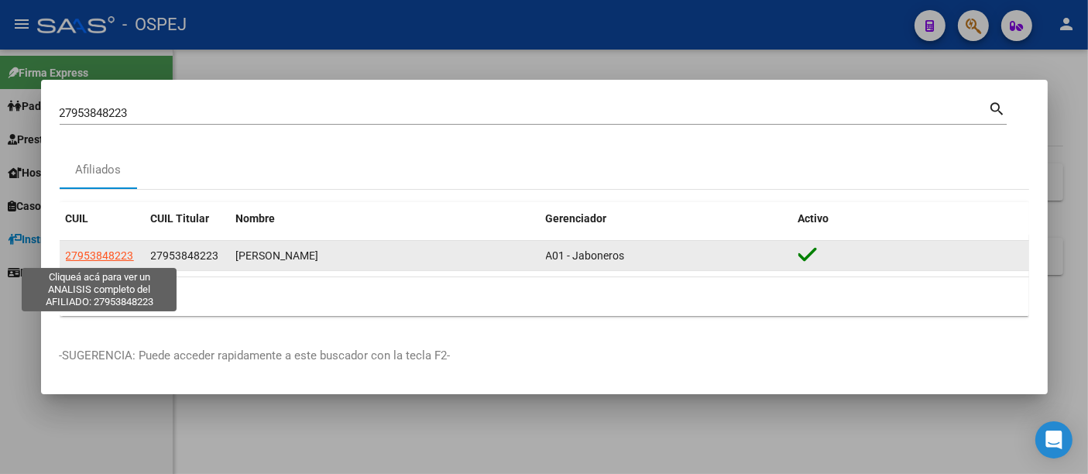
click at [90, 255] on span "27953848223" at bounding box center [100, 255] width 68 height 12
type textarea "27953848223"
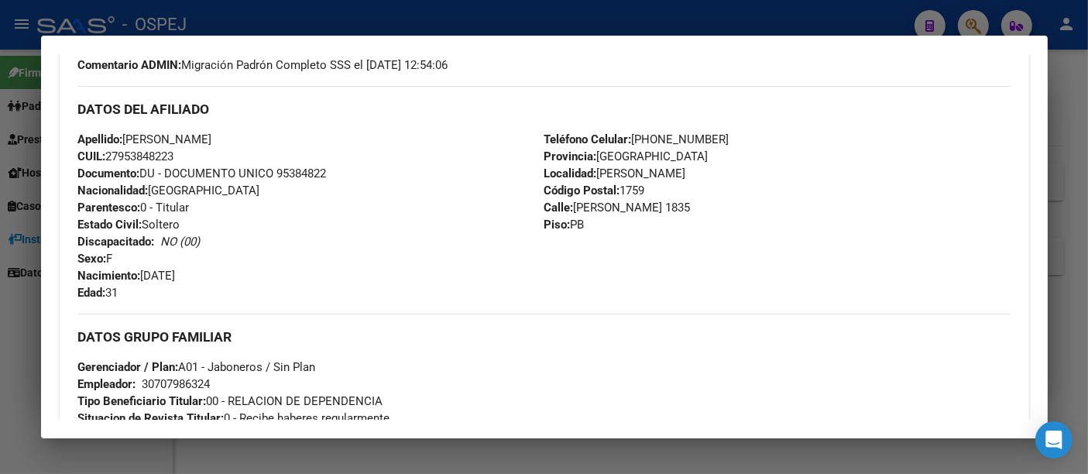
scroll to position [516, 0]
